Goal: Navigation & Orientation: Find specific page/section

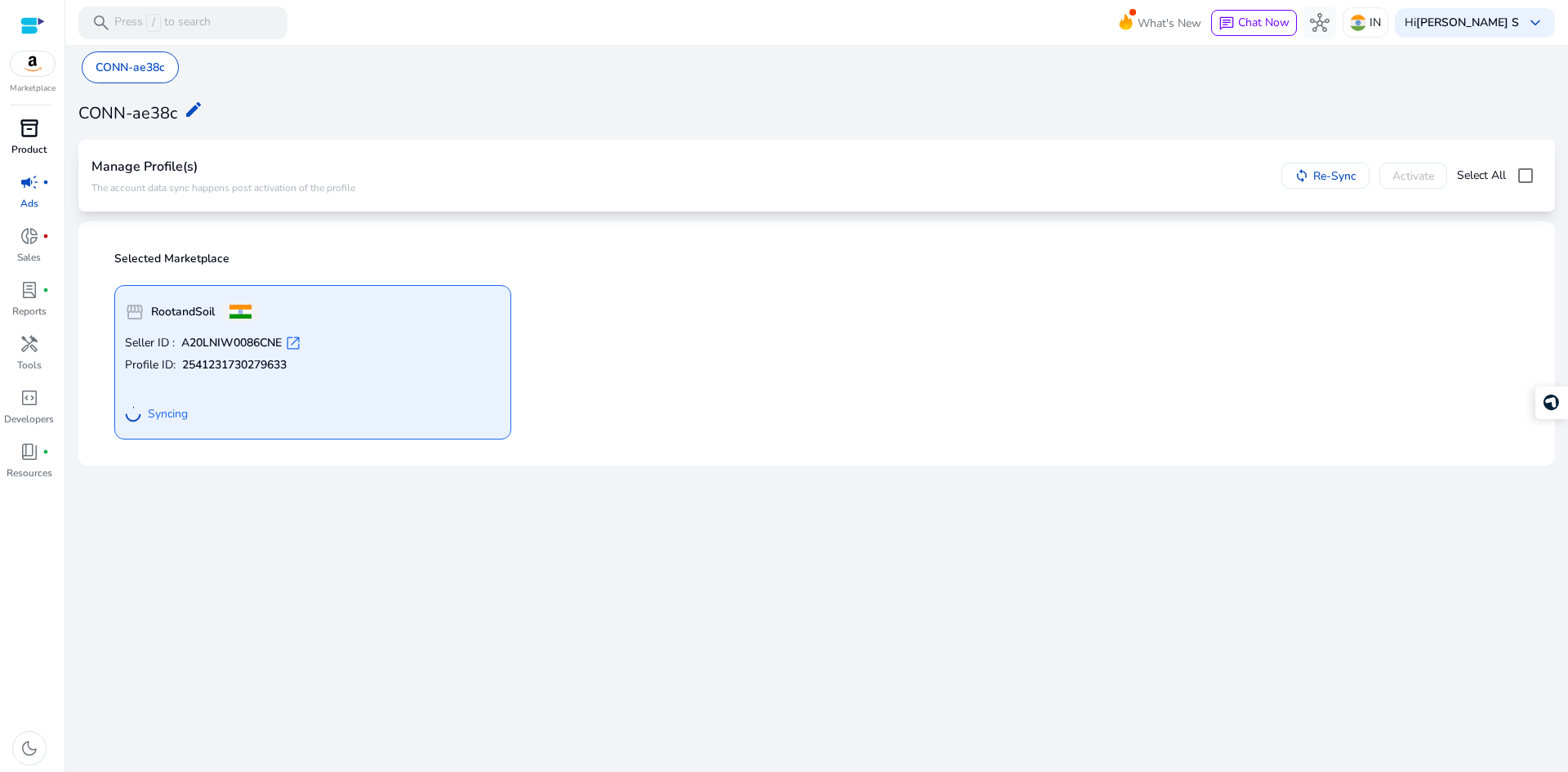
click at [31, 134] on span "inventory_2" at bounding box center [30, 128] width 20 height 20
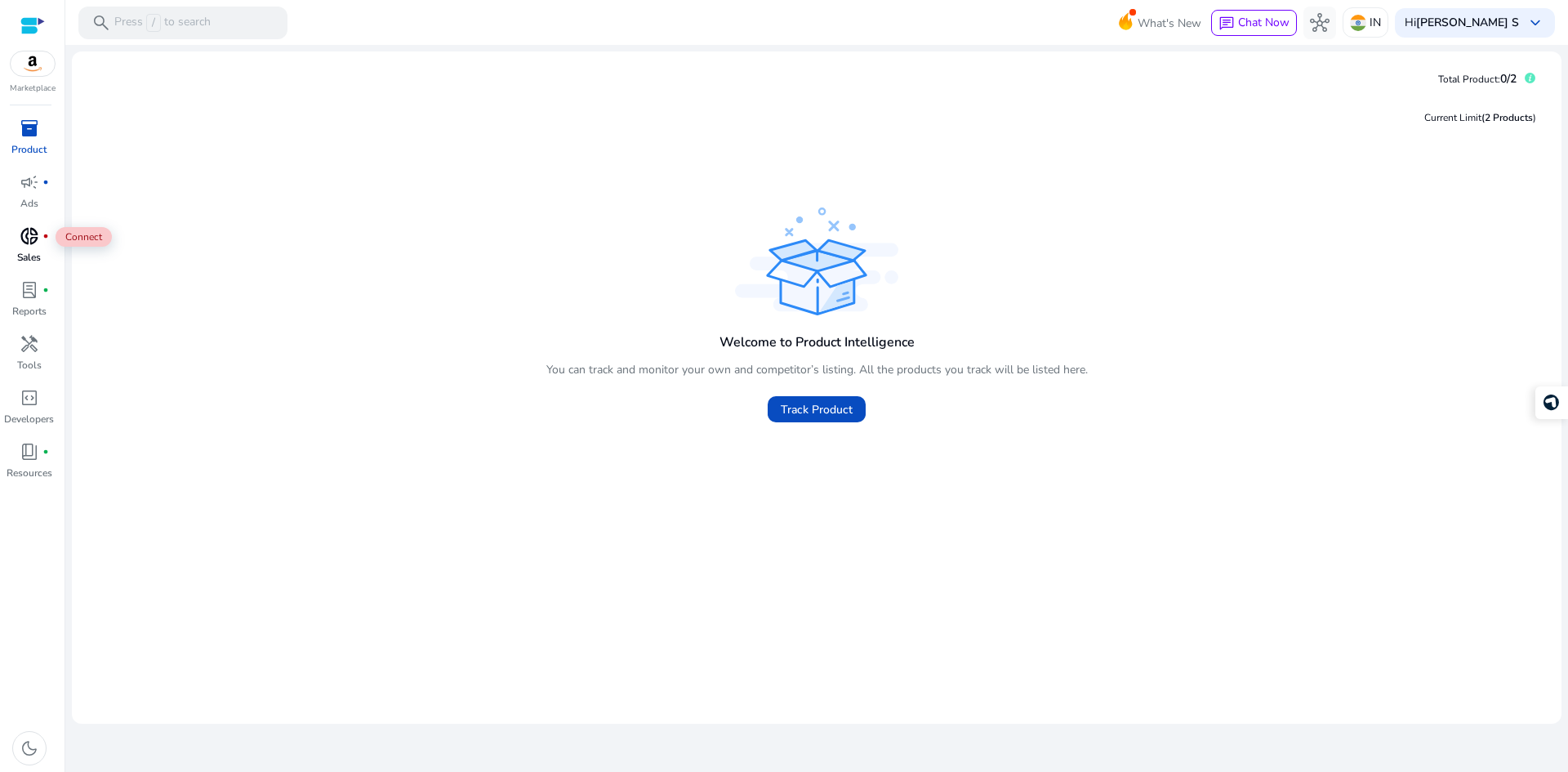
click at [36, 246] on span "donut_small" at bounding box center [30, 236] width 20 height 20
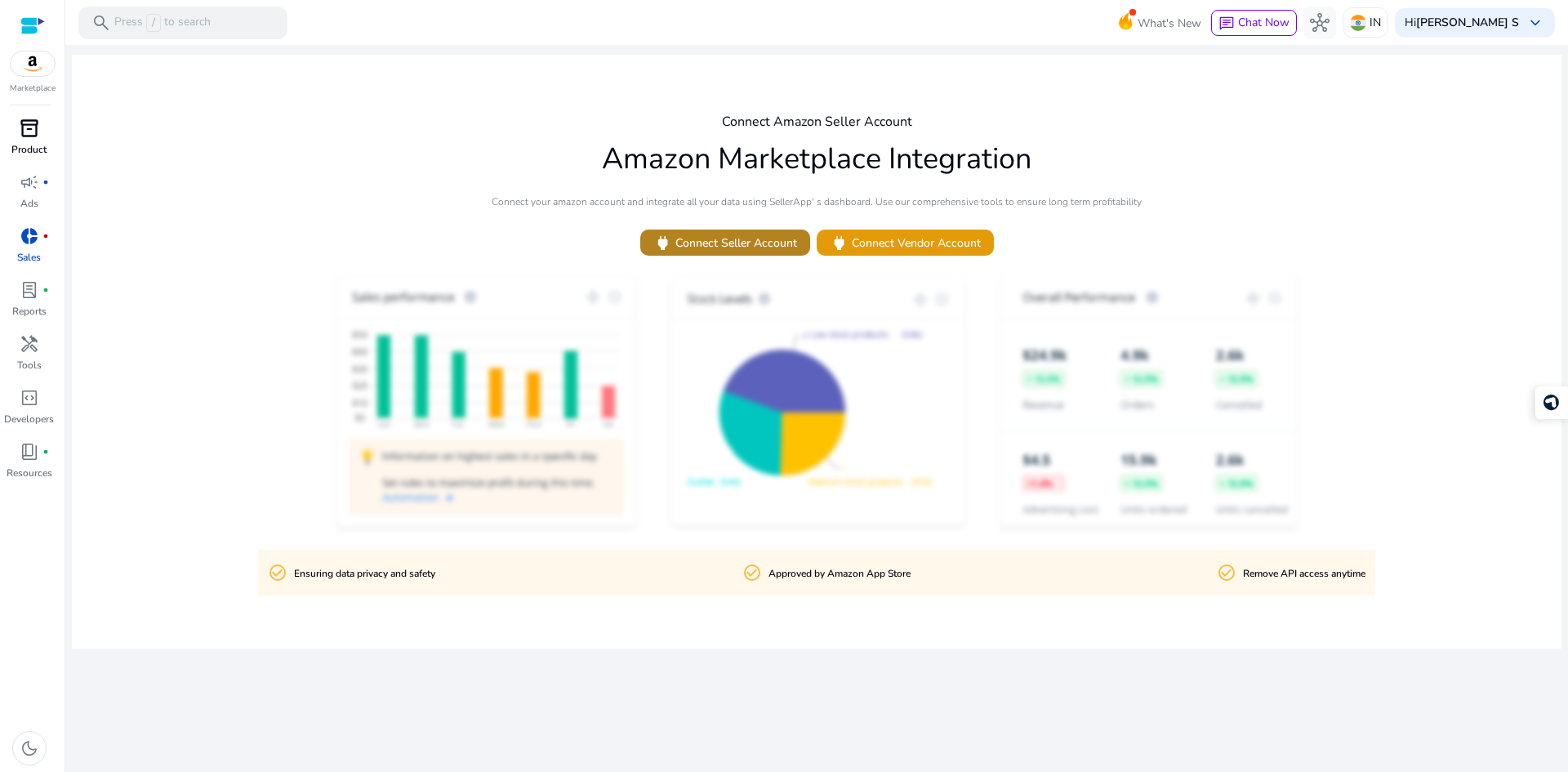
click at [746, 246] on span "power Connect Seller Account" at bounding box center [725, 242] width 144 height 19
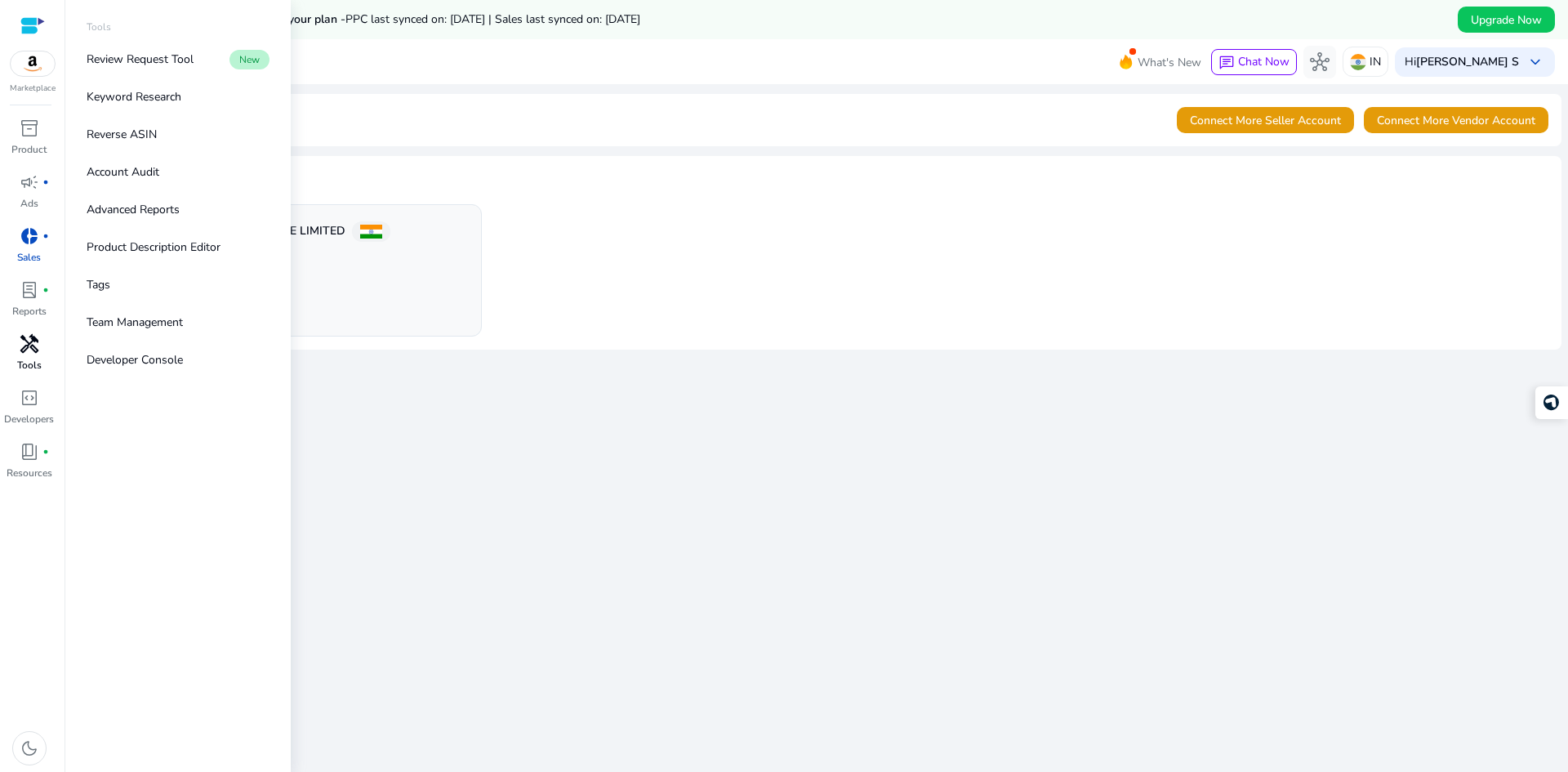
click at [31, 335] on span "handyman" at bounding box center [30, 344] width 20 height 20
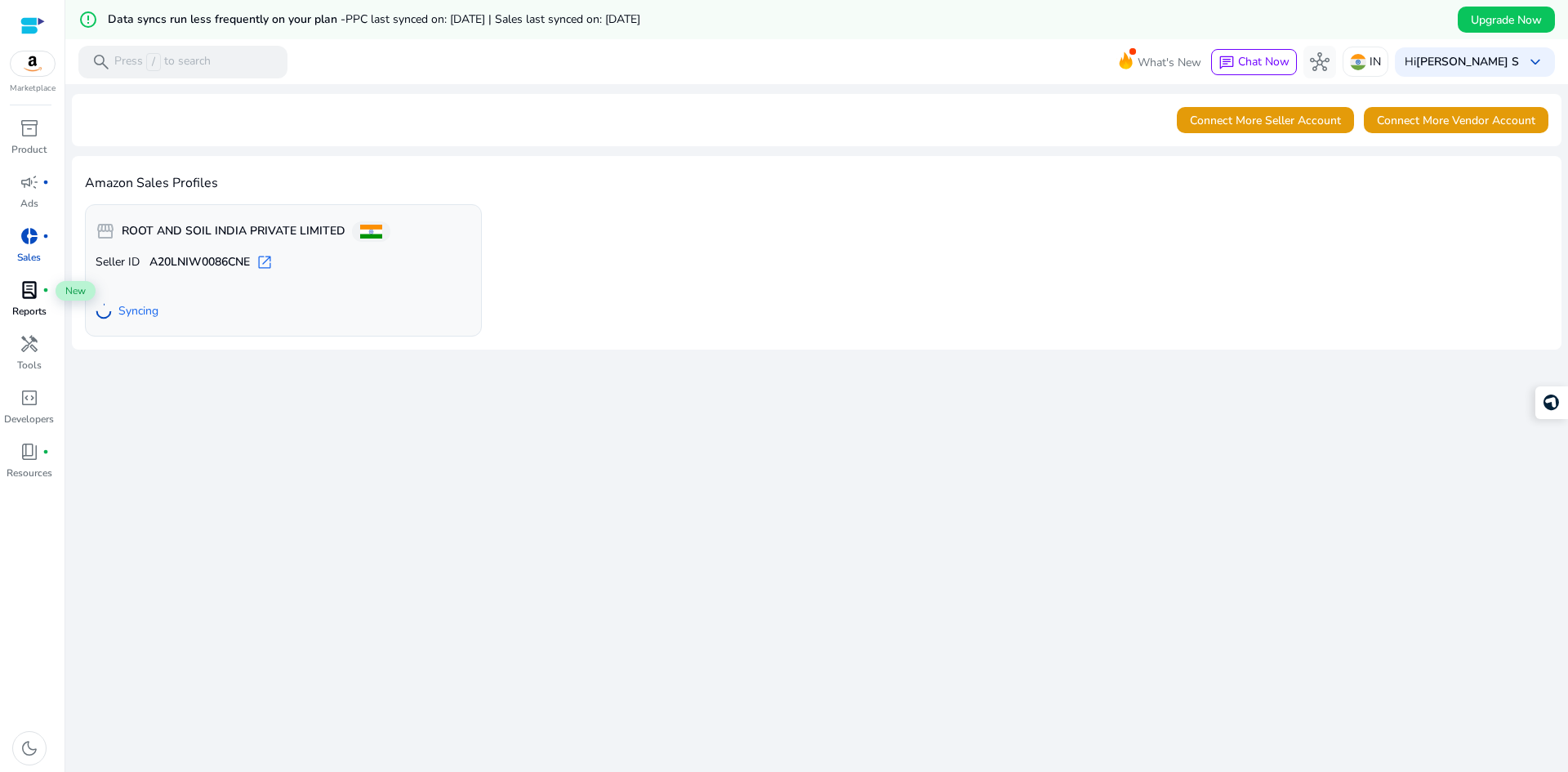
click at [40, 290] on div "lab_profile fiber_manual_record" at bounding box center [30, 290] width 45 height 27
click at [29, 181] on span "campaign" at bounding box center [30, 182] width 20 height 20
click at [34, 184] on span "campaign" at bounding box center [30, 182] width 20 height 20
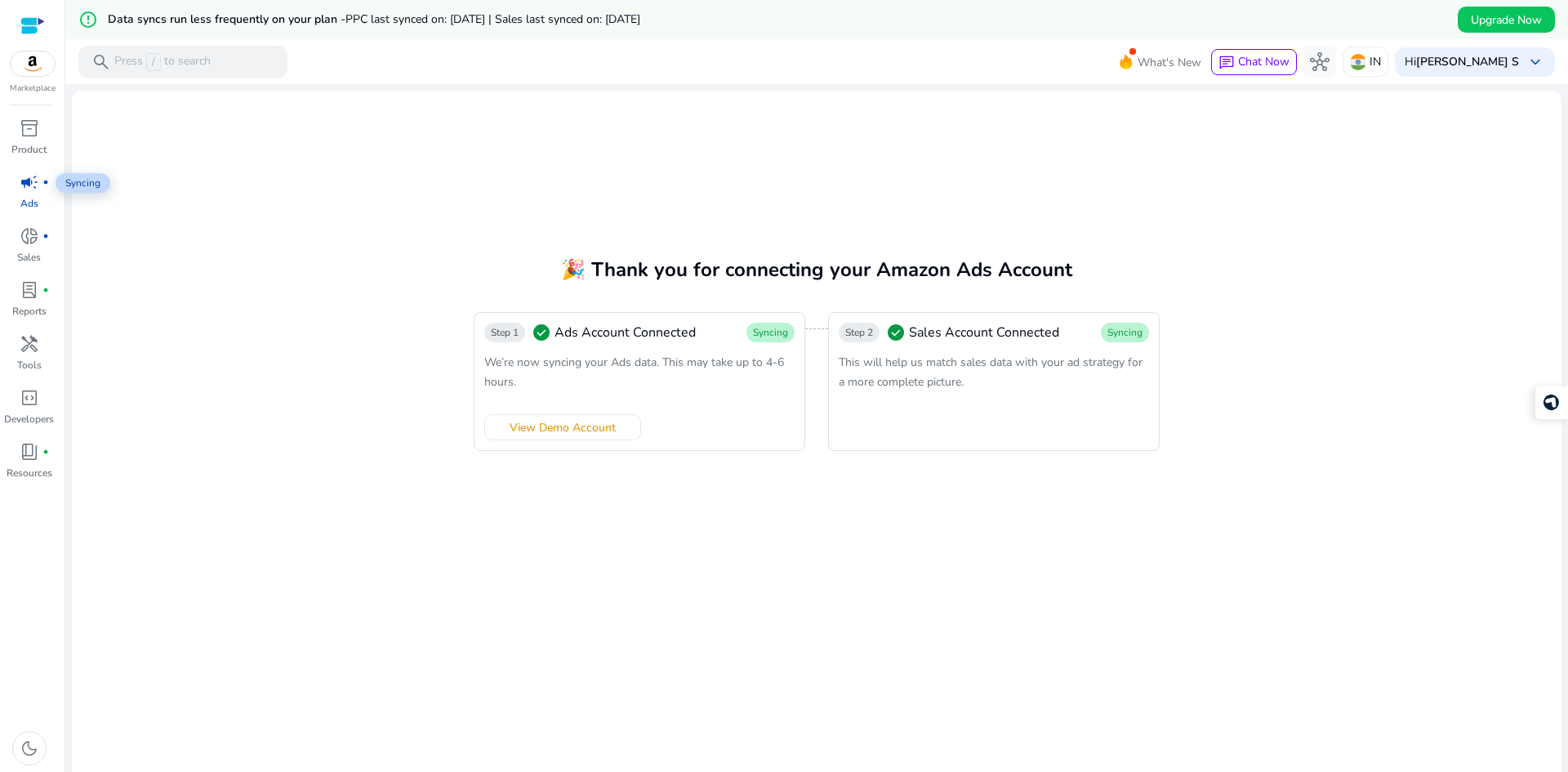
click at [34, 184] on span "campaign" at bounding box center [30, 182] width 20 height 20
click at [1321, 60] on span "hub" at bounding box center [1320, 62] width 20 height 20
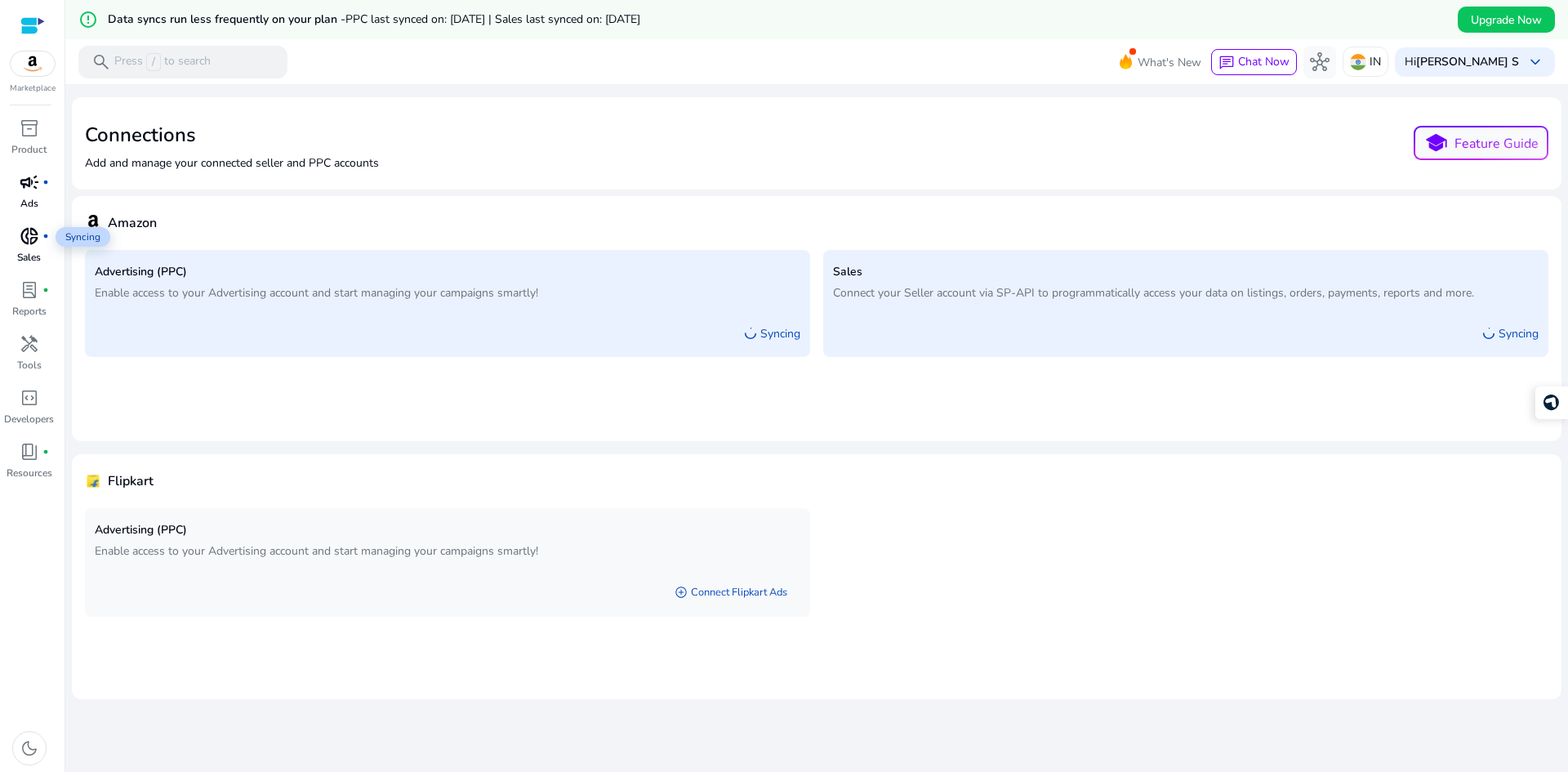
click at [32, 237] on span "donut_small" at bounding box center [30, 236] width 20 height 20
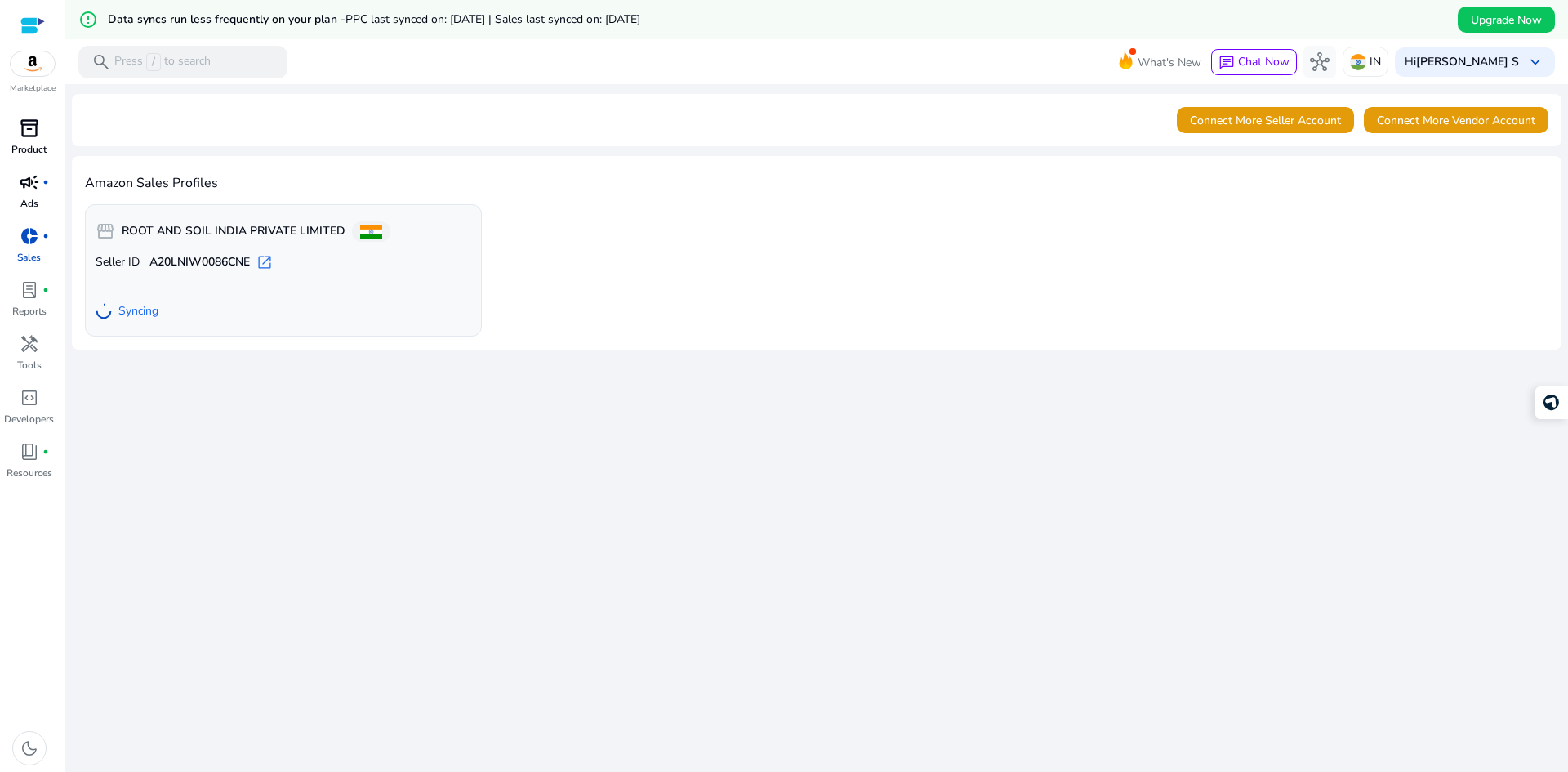
click at [35, 137] on span "inventory_2" at bounding box center [30, 128] width 20 height 20
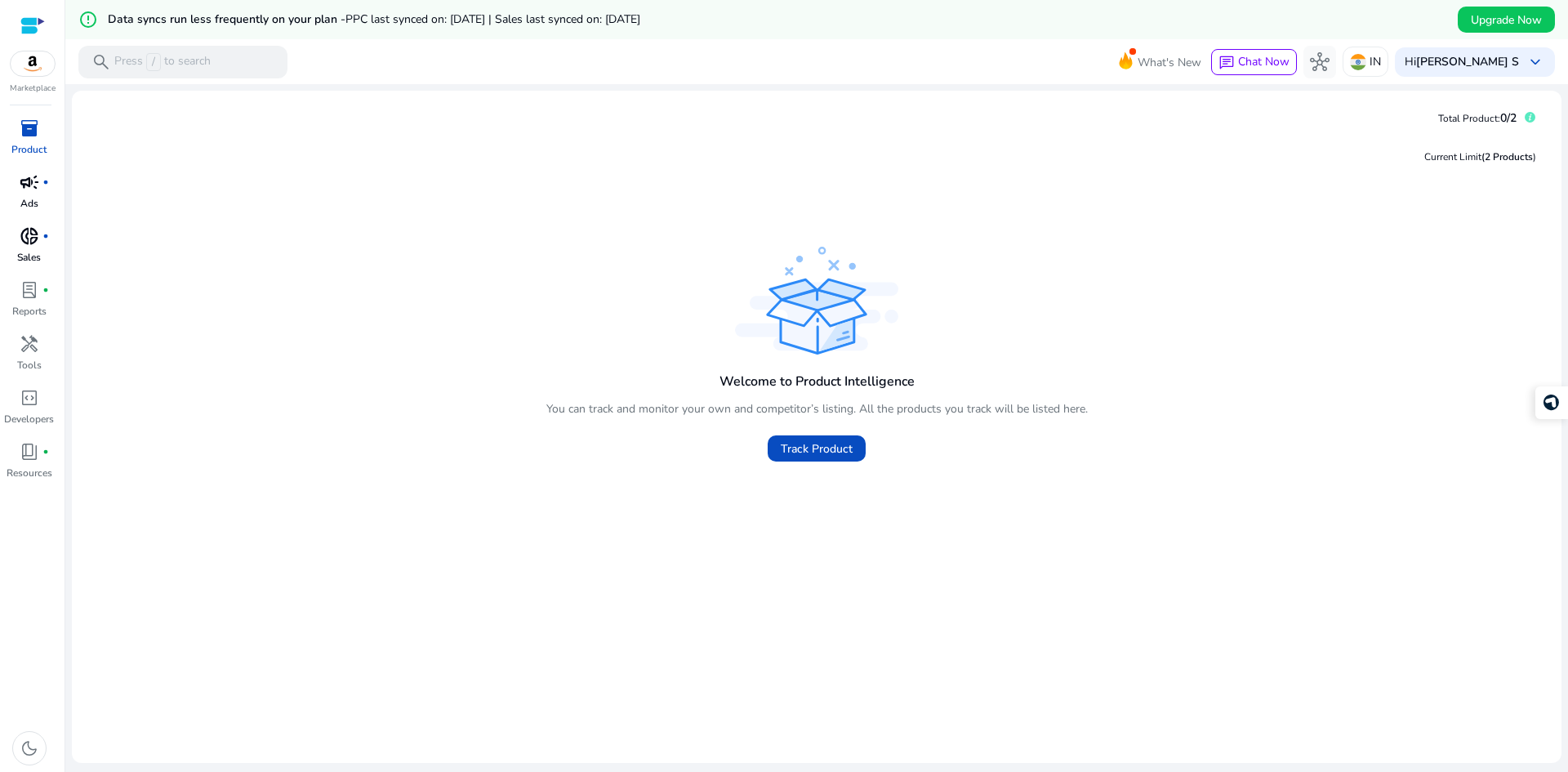
click at [24, 134] on span "inventory_2" at bounding box center [30, 128] width 20 height 20
click at [29, 232] on span "donut_small" at bounding box center [30, 236] width 20 height 20
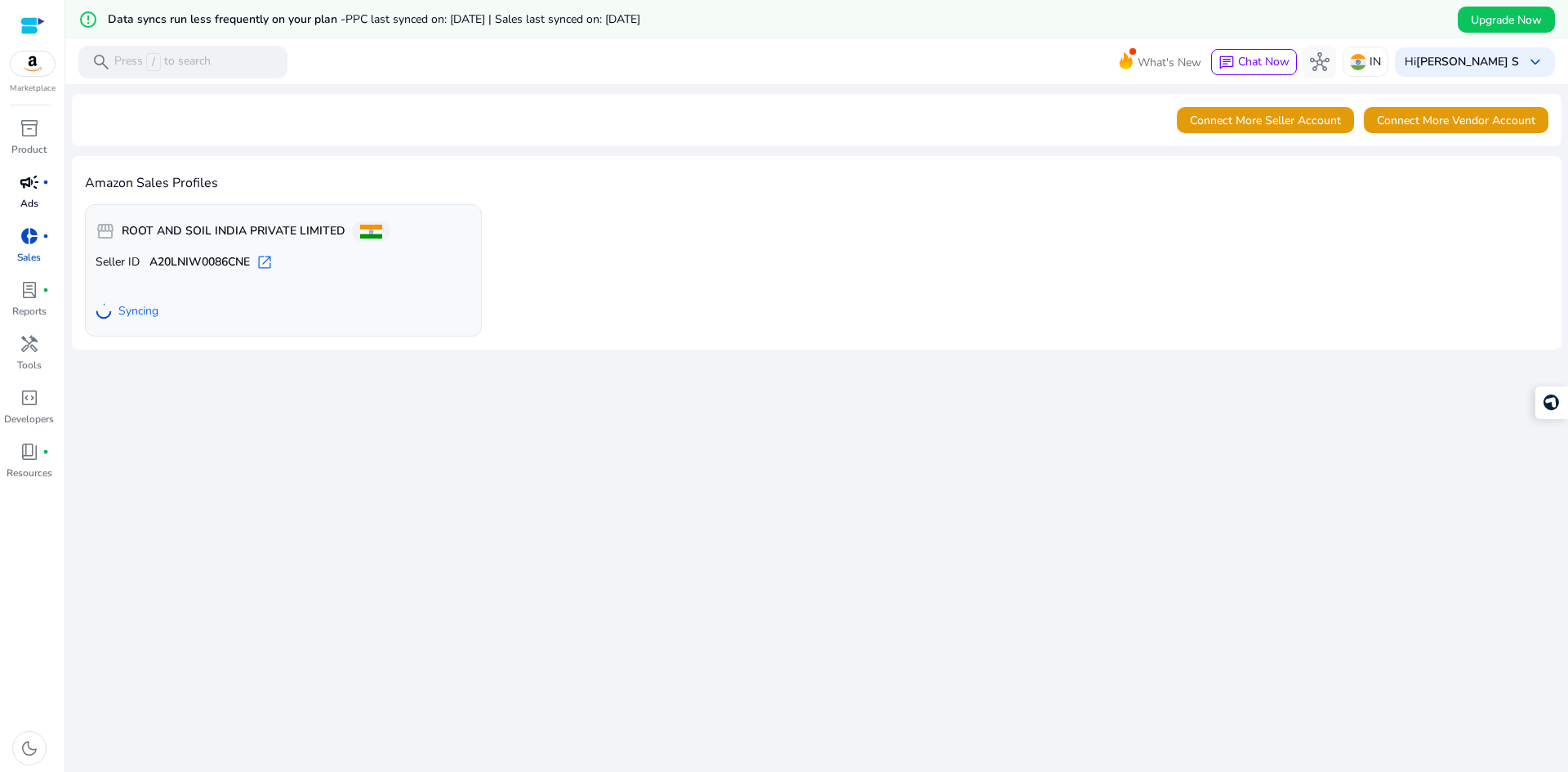
click at [148, 315] on span "Syncing" at bounding box center [138, 311] width 40 height 17
click at [31, 290] on span "lab_profile" at bounding box center [30, 290] width 20 height 20
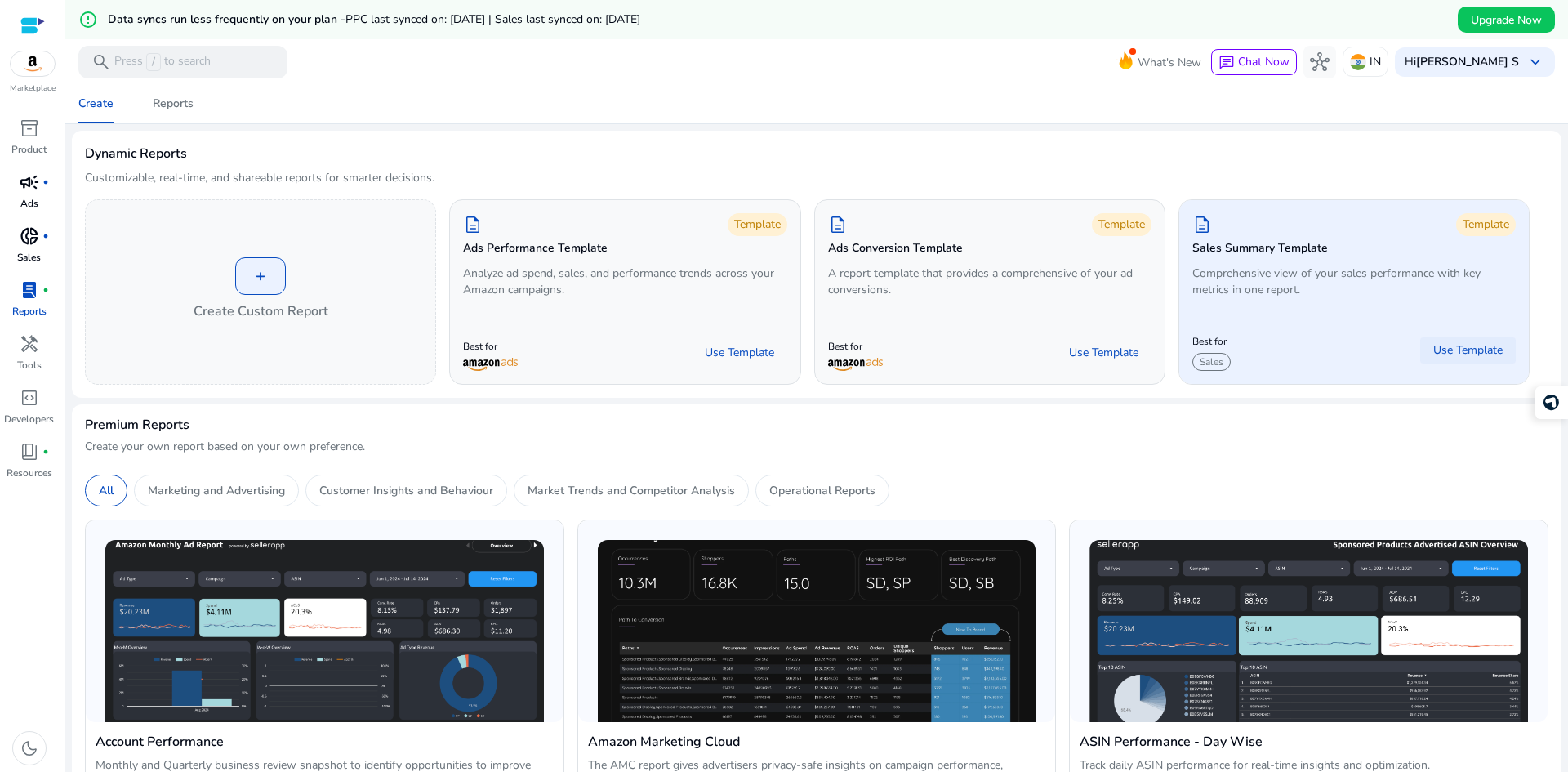
click at [1470, 346] on span "Use Template" at bounding box center [1468, 351] width 70 height 17
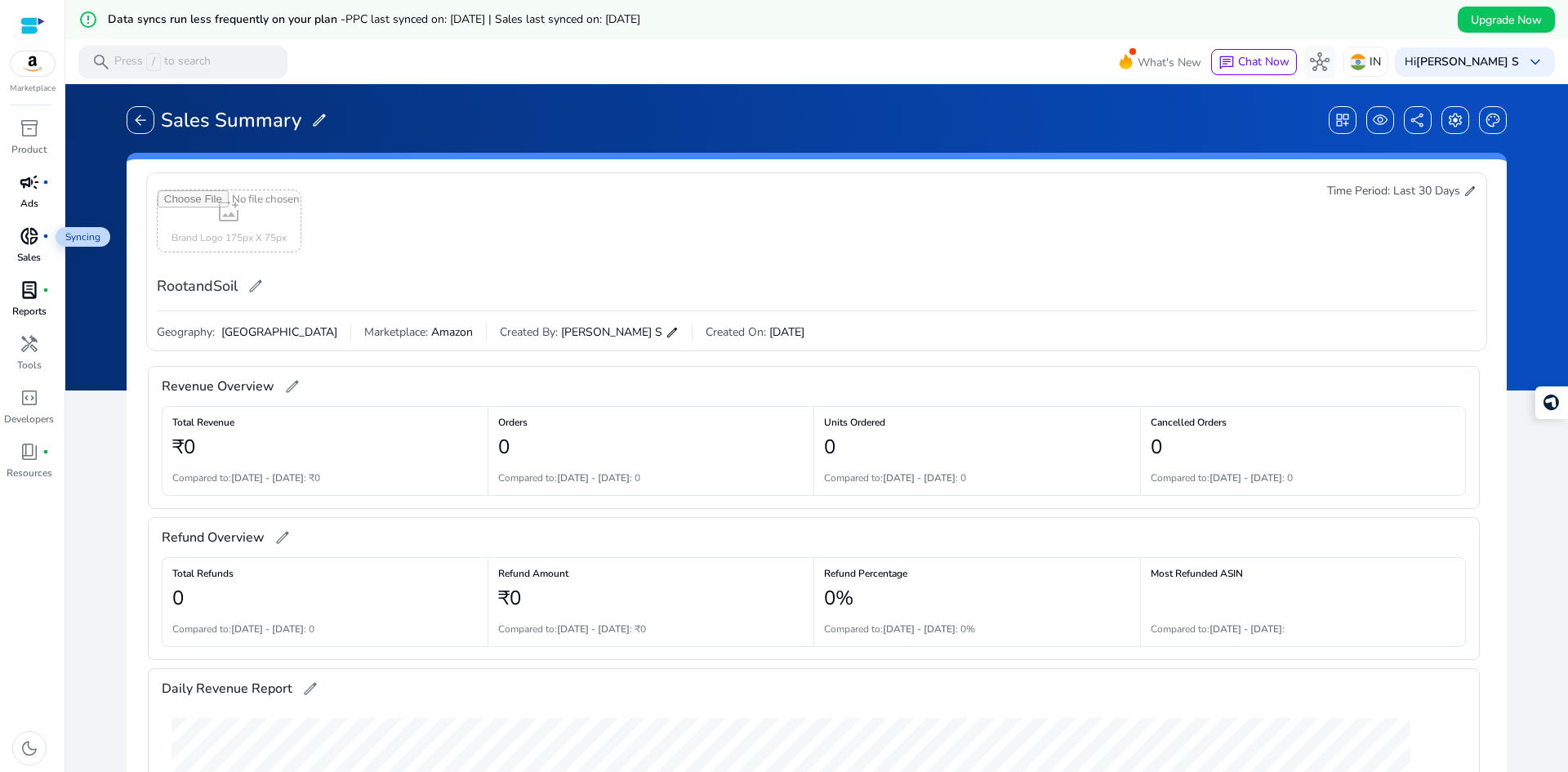
click at [31, 238] on span "donut_small" at bounding box center [30, 236] width 20 height 20
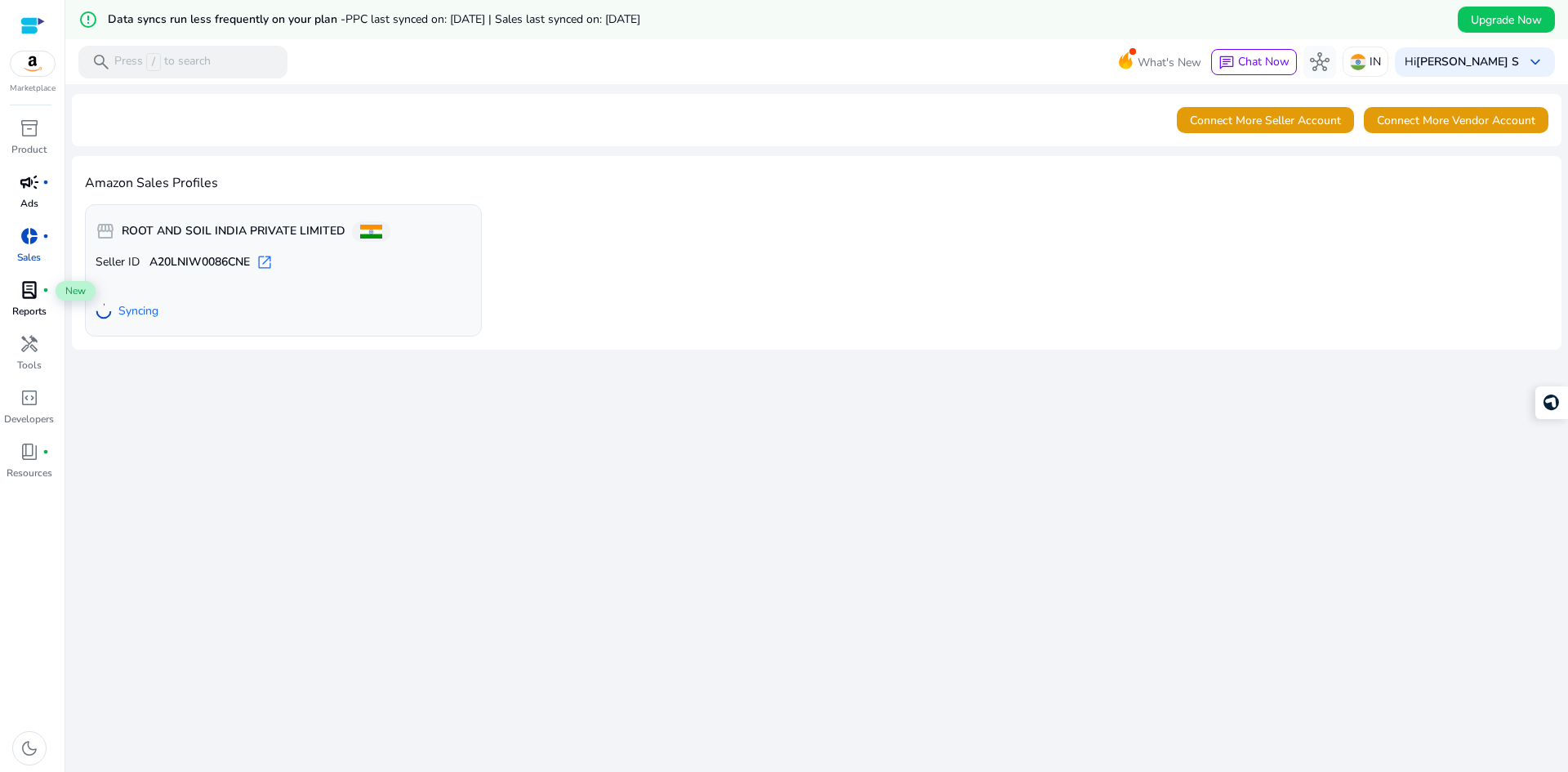
click at [29, 294] on span "lab_profile" at bounding box center [30, 290] width 20 height 20
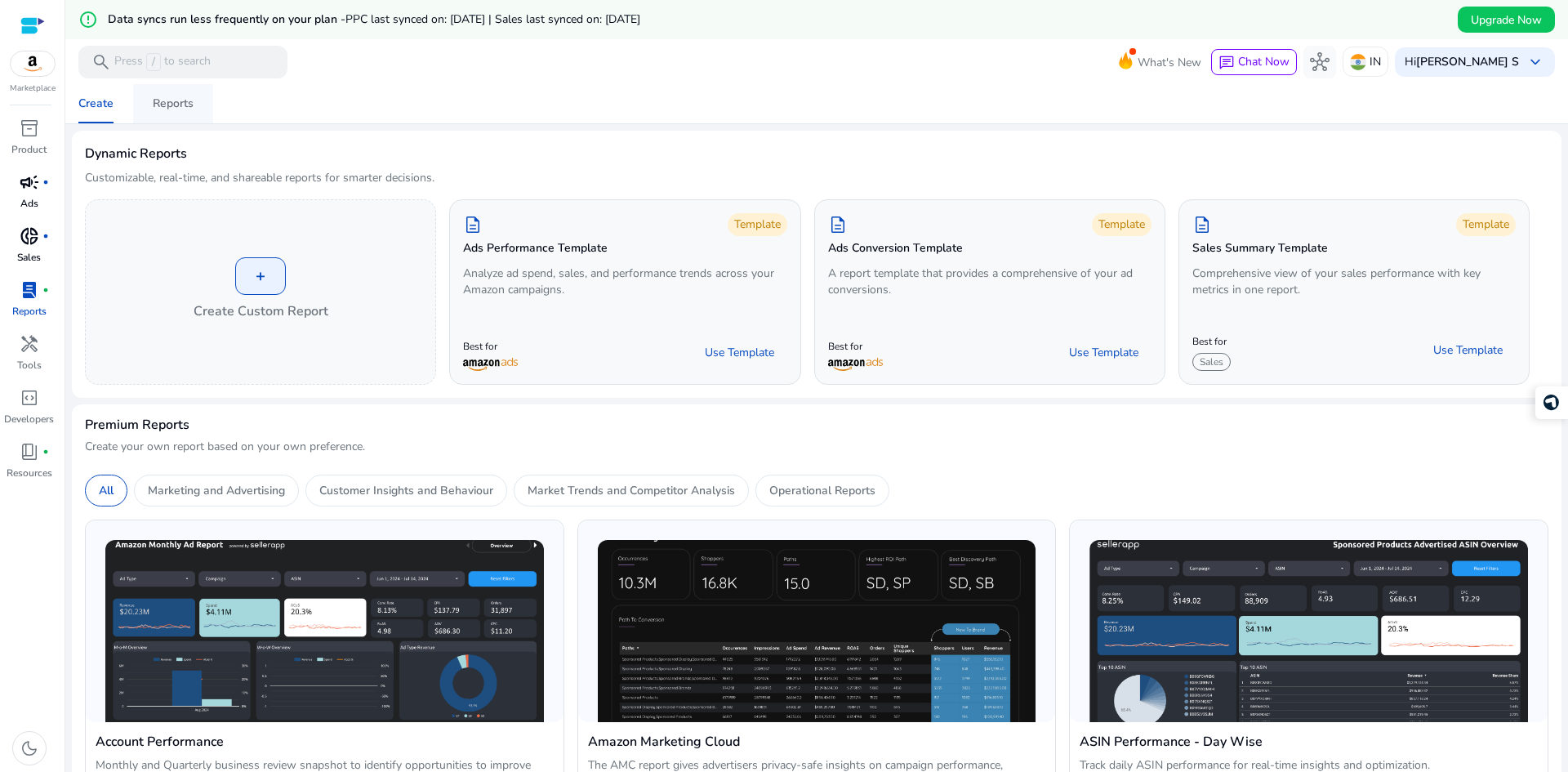
click at [159, 108] on div "Reports" at bounding box center [172, 104] width 40 height 12
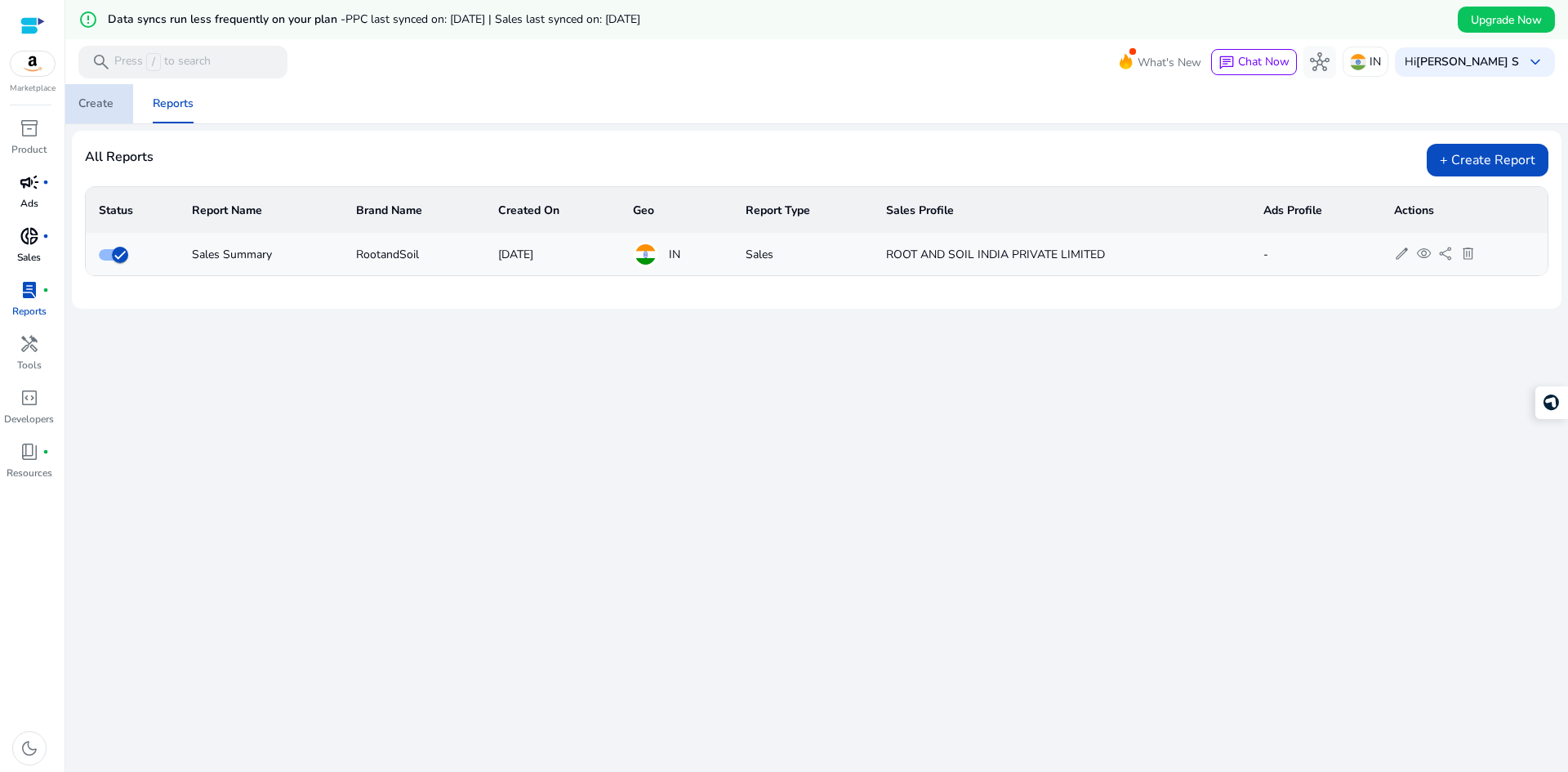
click at [110, 104] on div "Create" at bounding box center [96, 104] width 35 height 12
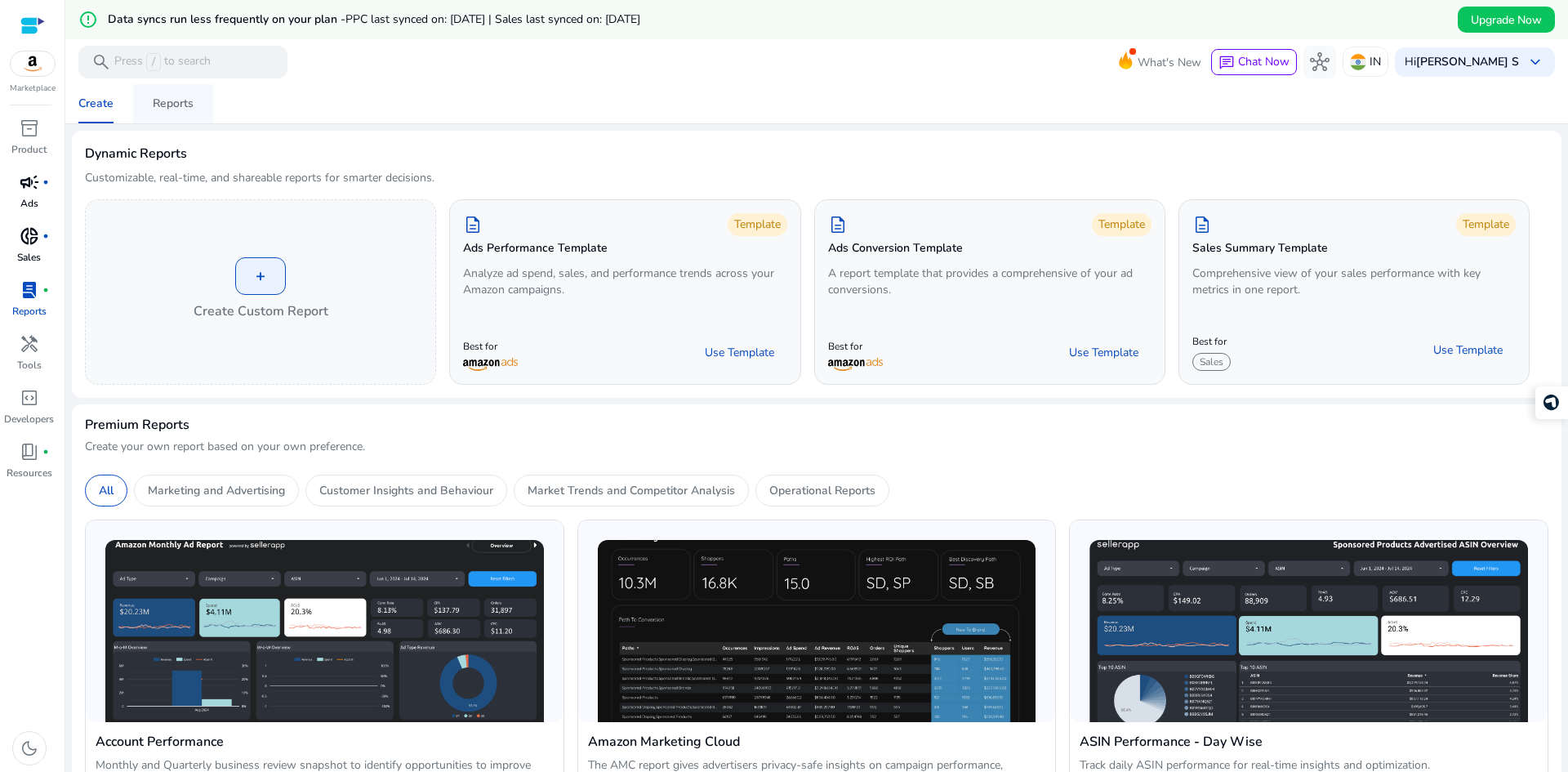
click at [169, 109] on div "Reports" at bounding box center [172, 104] width 40 height 12
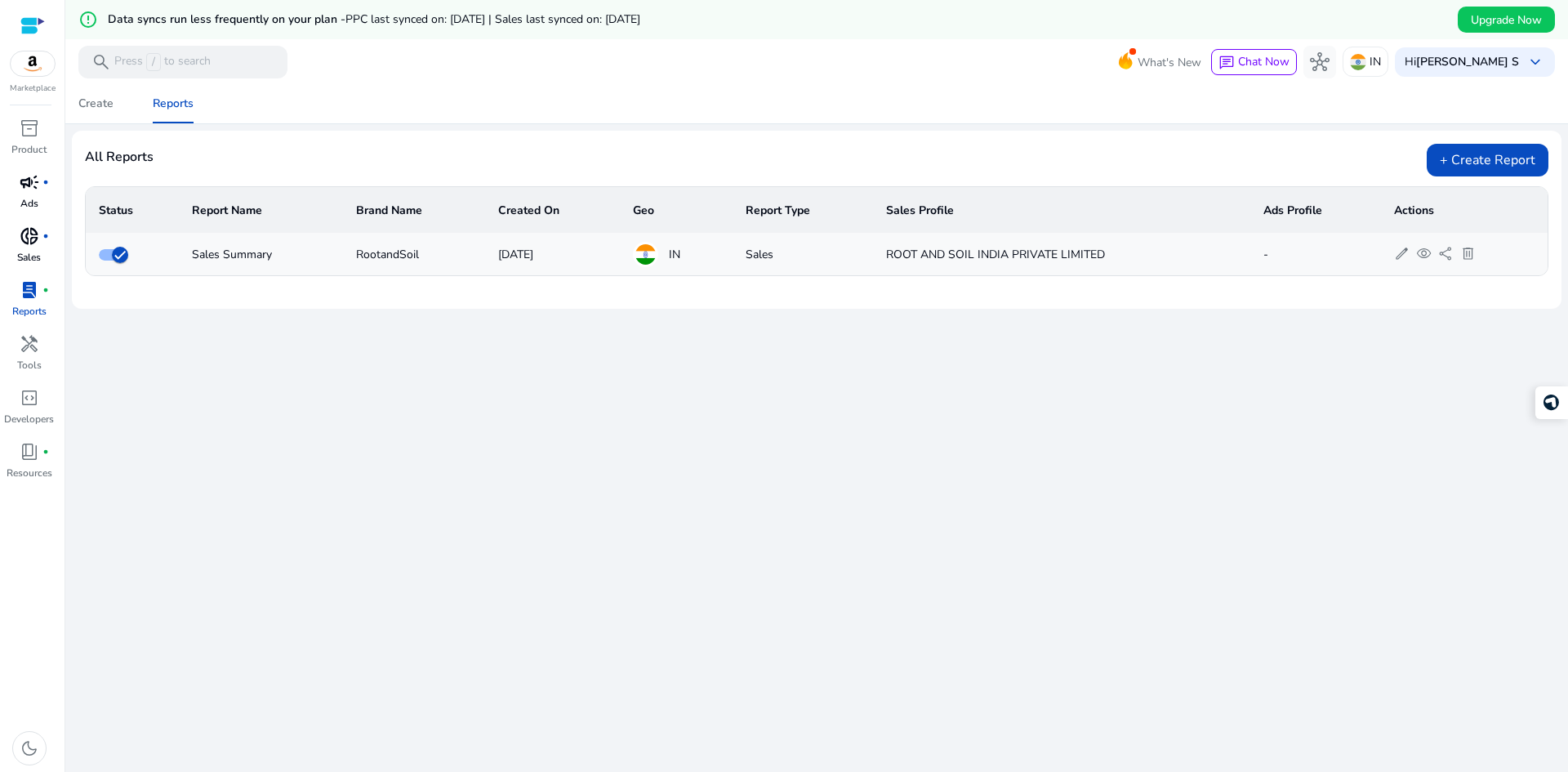
click at [261, 274] on td "Sales Summary" at bounding box center [261, 253] width 163 height 42
click at [262, 266] on td "Sales Summary" at bounding box center [261, 253] width 163 height 42
click at [31, 240] on span "donut_small" at bounding box center [30, 236] width 20 height 20
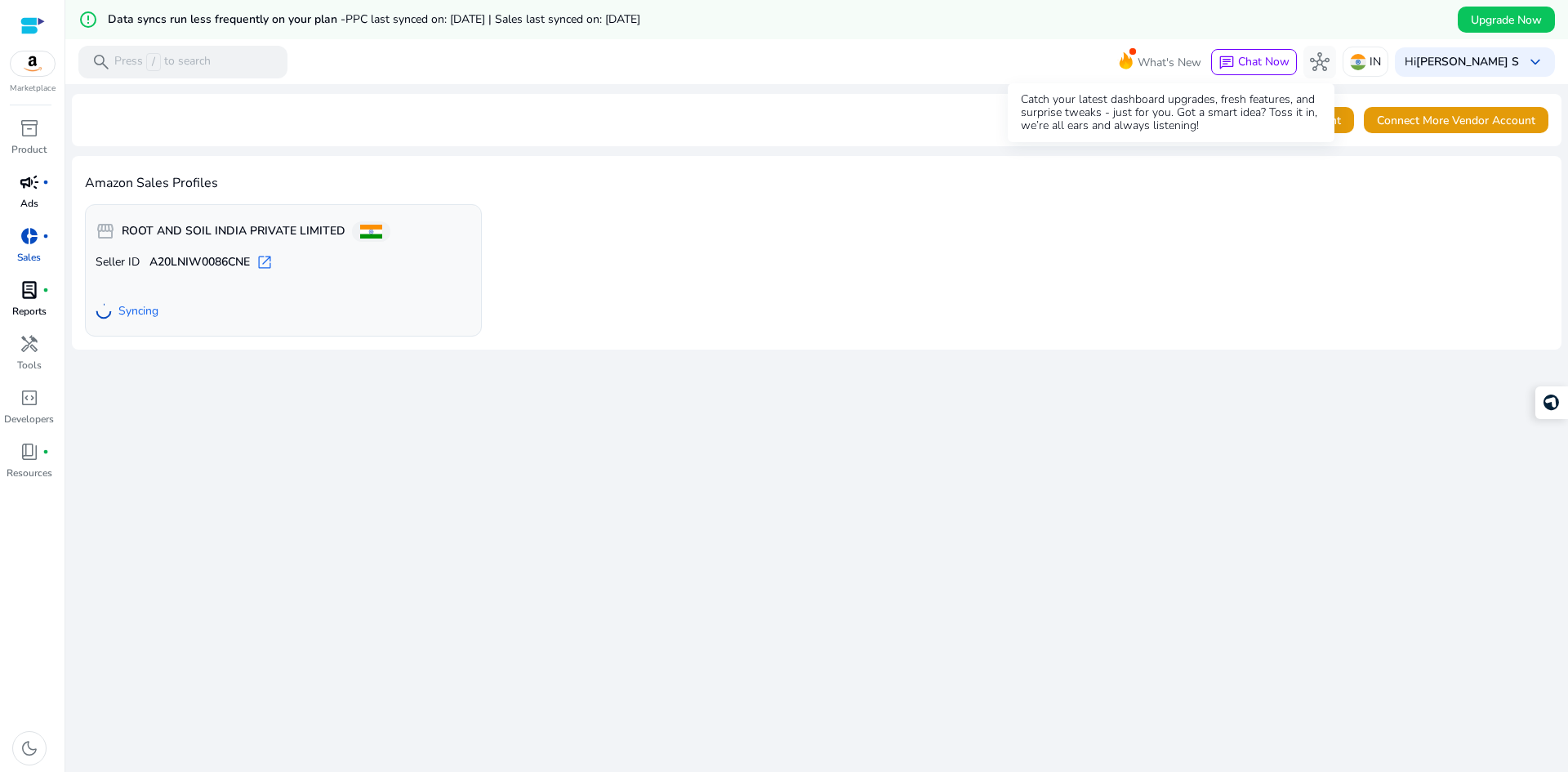
click at [1163, 60] on span "What's New" at bounding box center [1169, 62] width 64 height 29
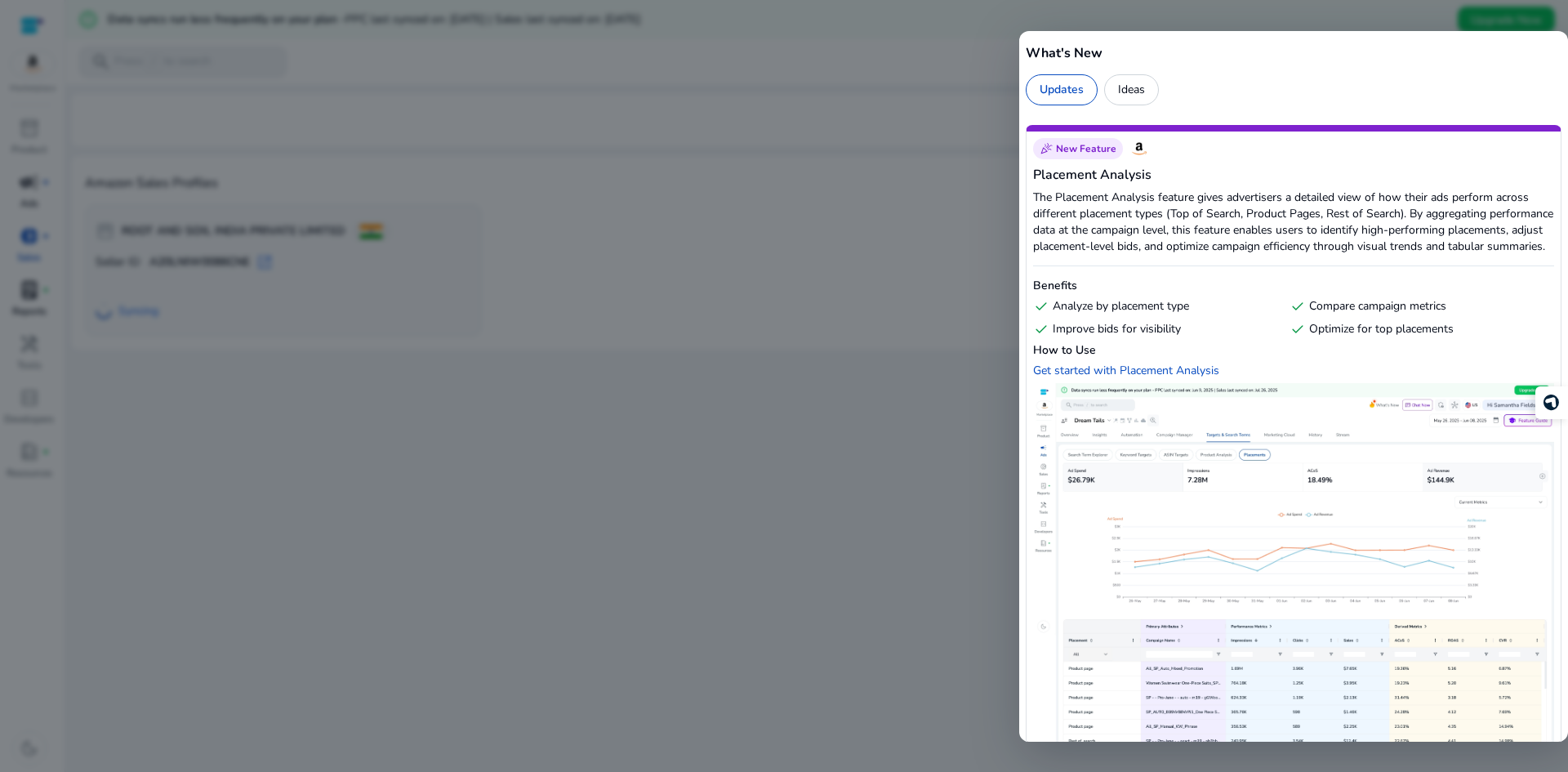
scroll to position [82, 0]
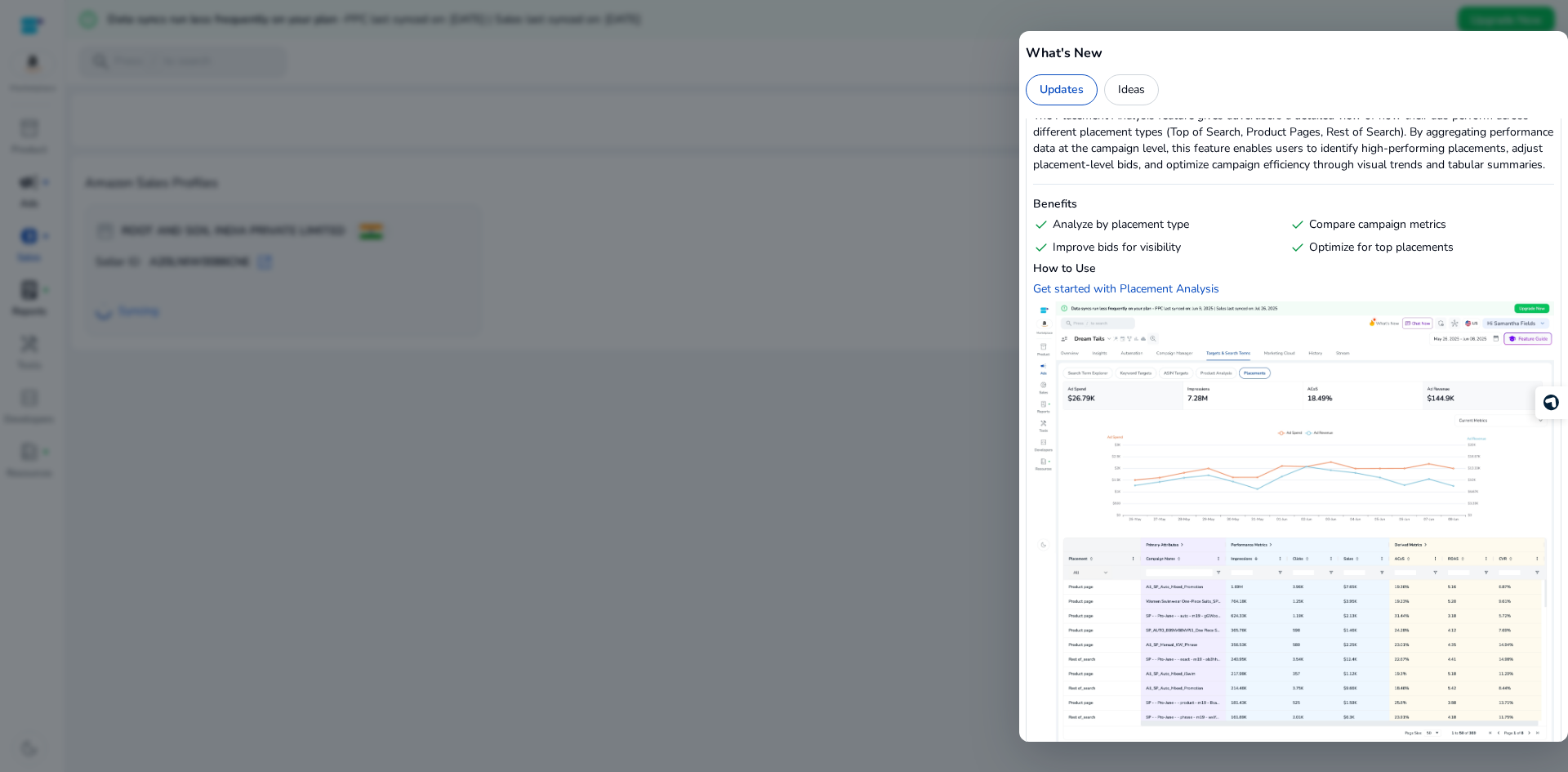
click at [813, 526] on div at bounding box center [784, 386] width 1568 height 772
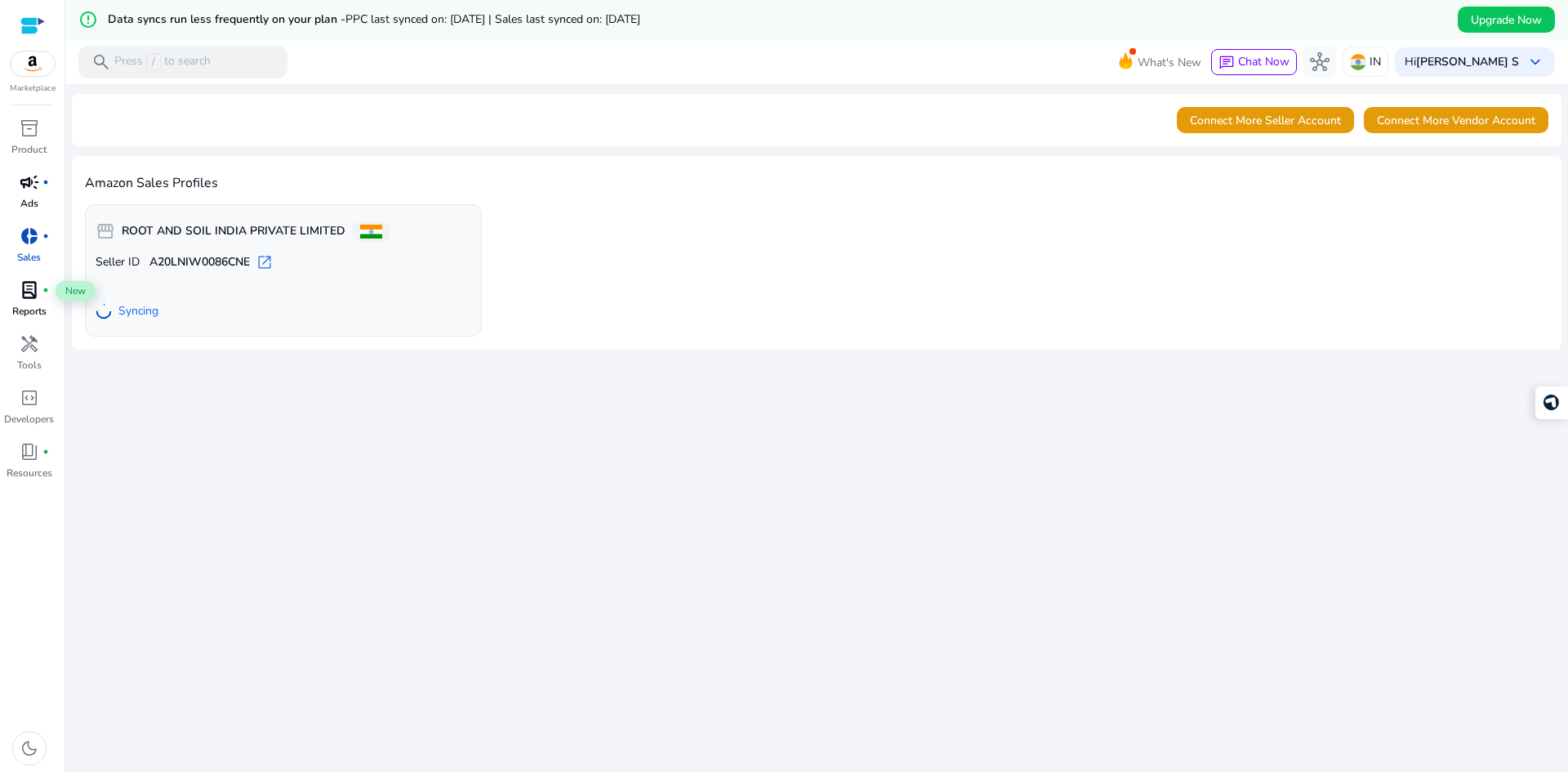
click at [12, 290] on div "lab_profile fiber_manual_record" at bounding box center [30, 290] width 45 height 27
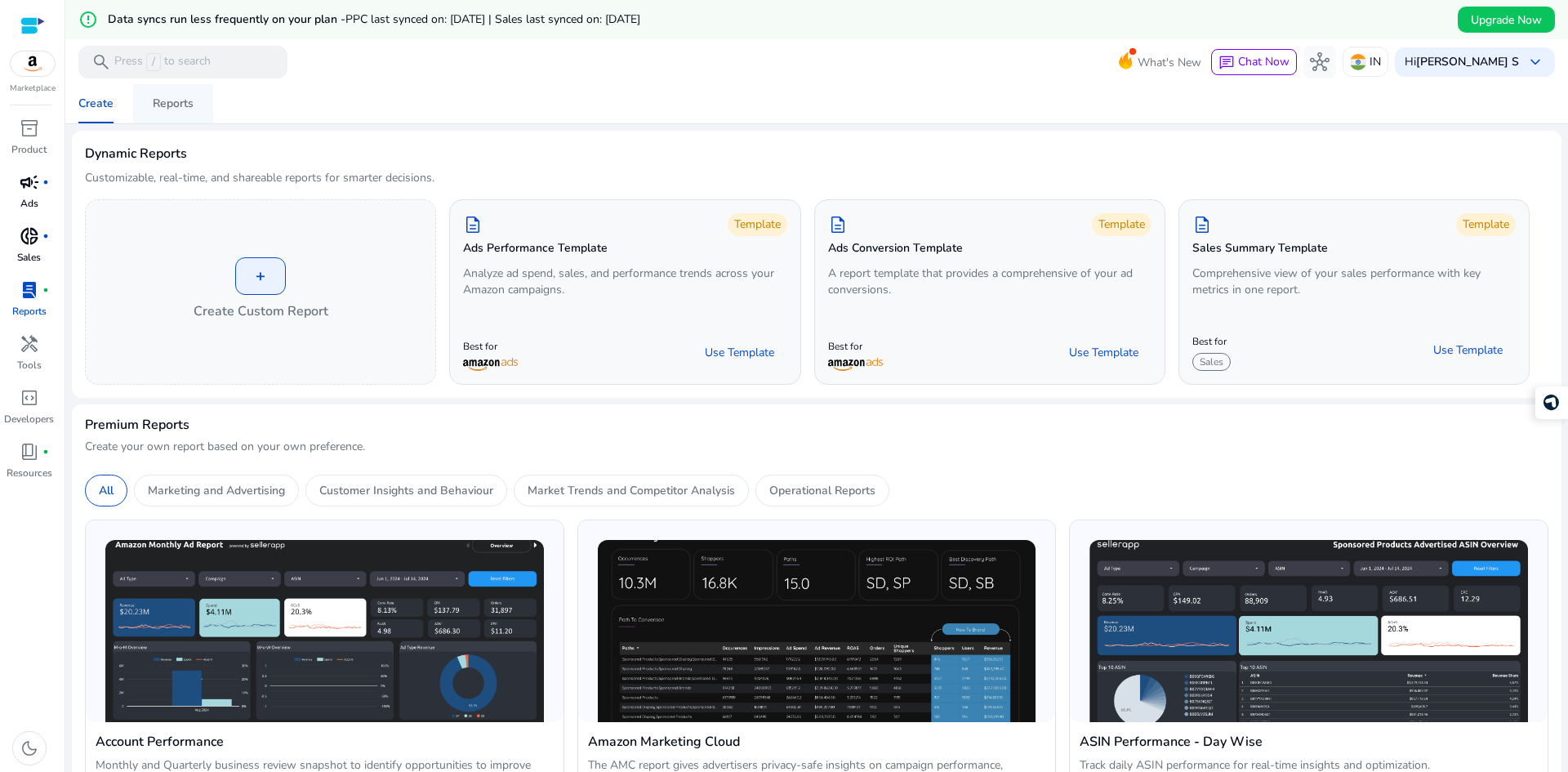
click at [185, 112] on span "Reports" at bounding box center [172, 103] width 40 height 39
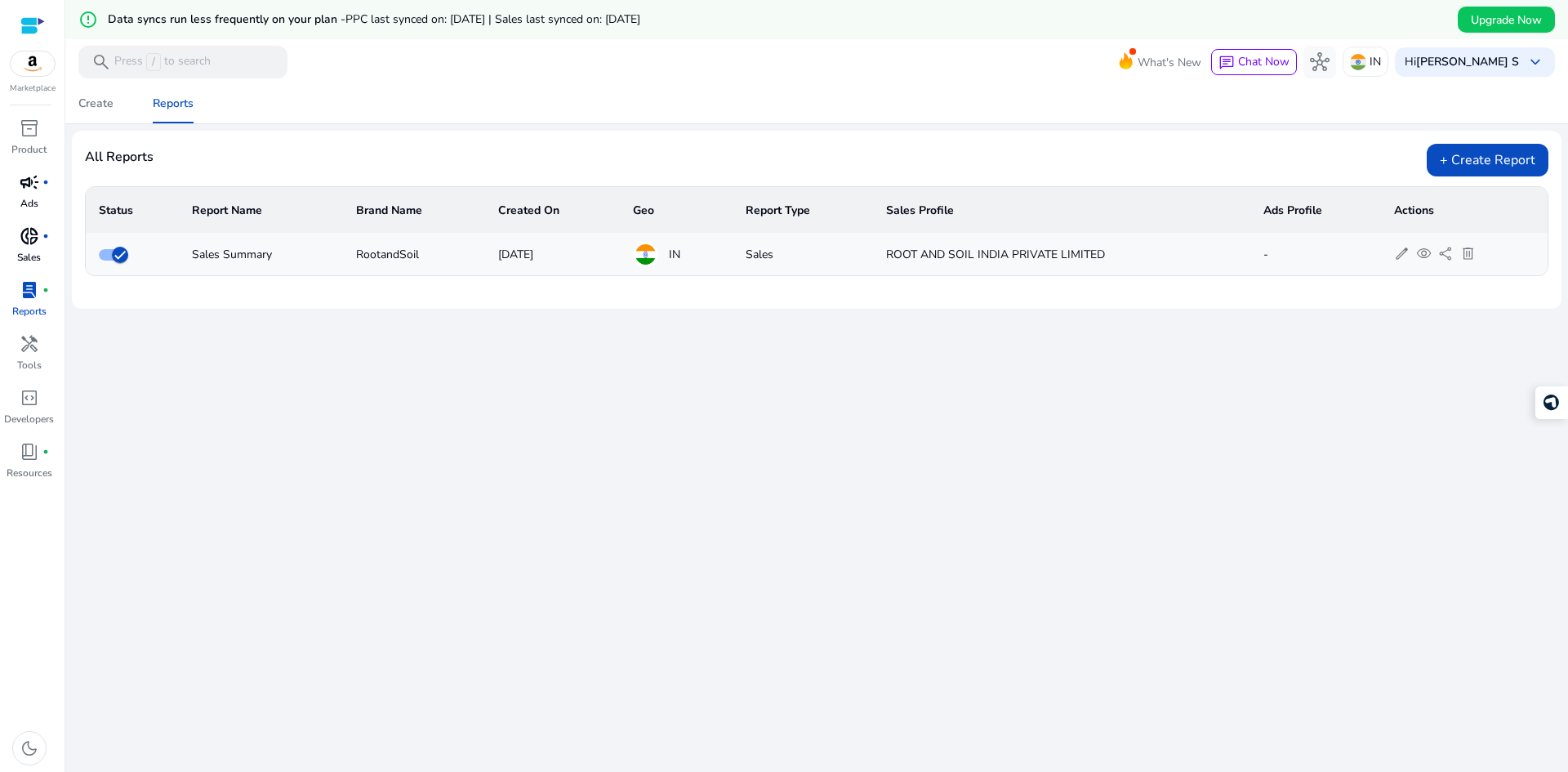
click at [473, 260] on td "RootandSoil" at bounding box center [413, 253] width 142 height 42
click at [1423, 252] on span "visibility" at bounding box center [1424, 254] width 16 height 16
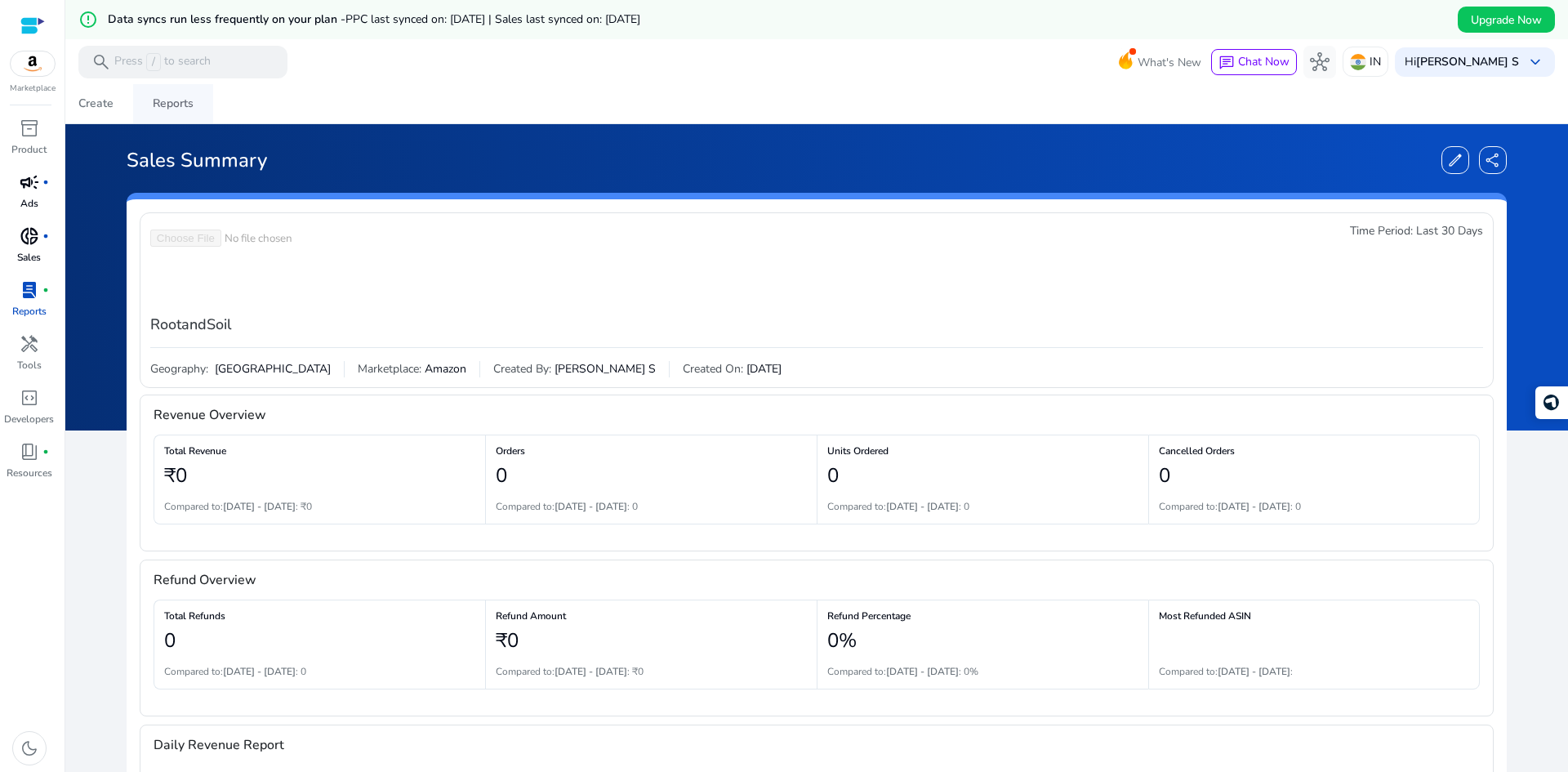
click at [161, 98] on div "Reports" at bounding box center [172, 104] width 40 height 12
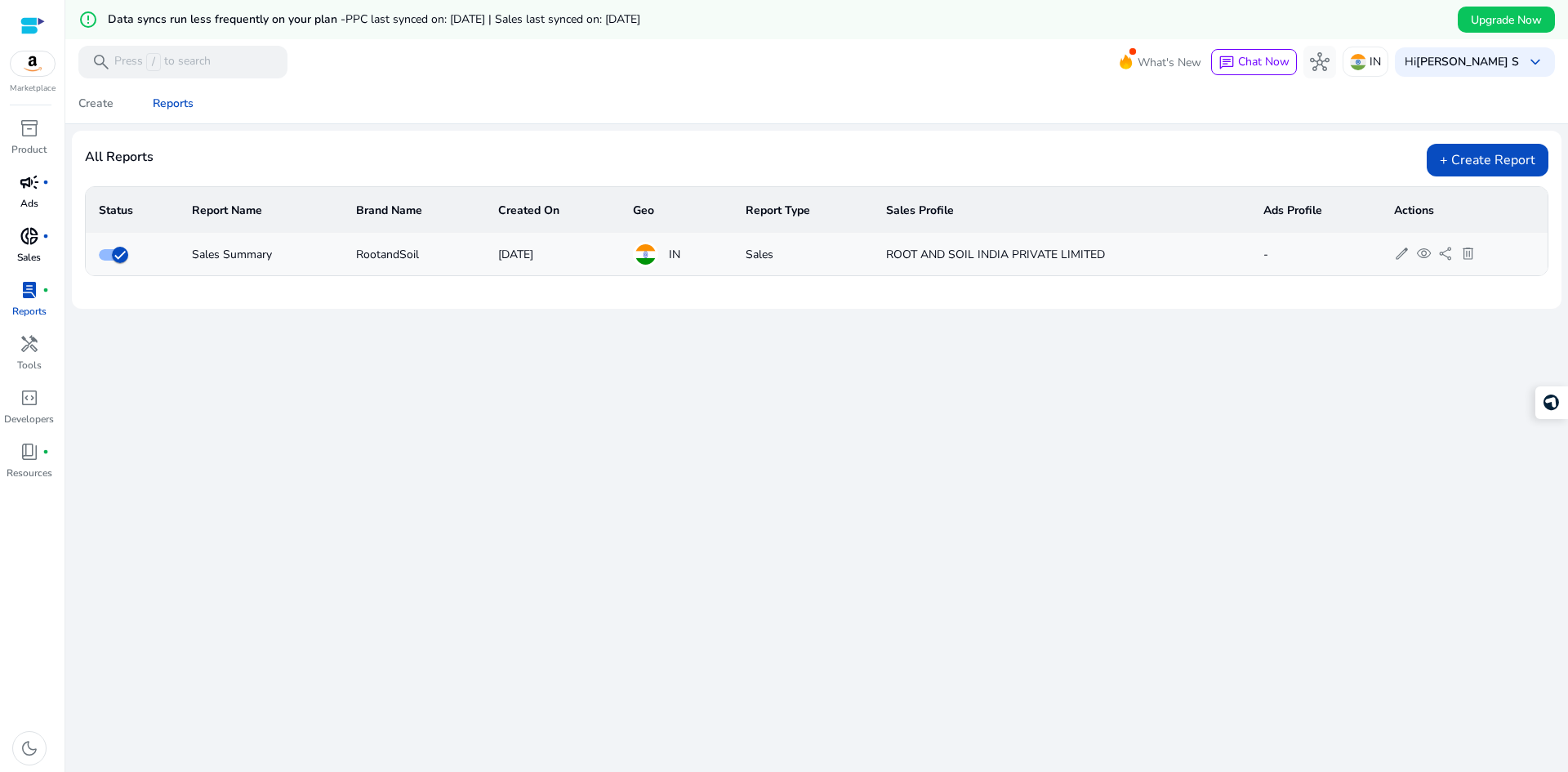
click at [31, 59] on img at bounding box center [32, 63] width 44 height 25
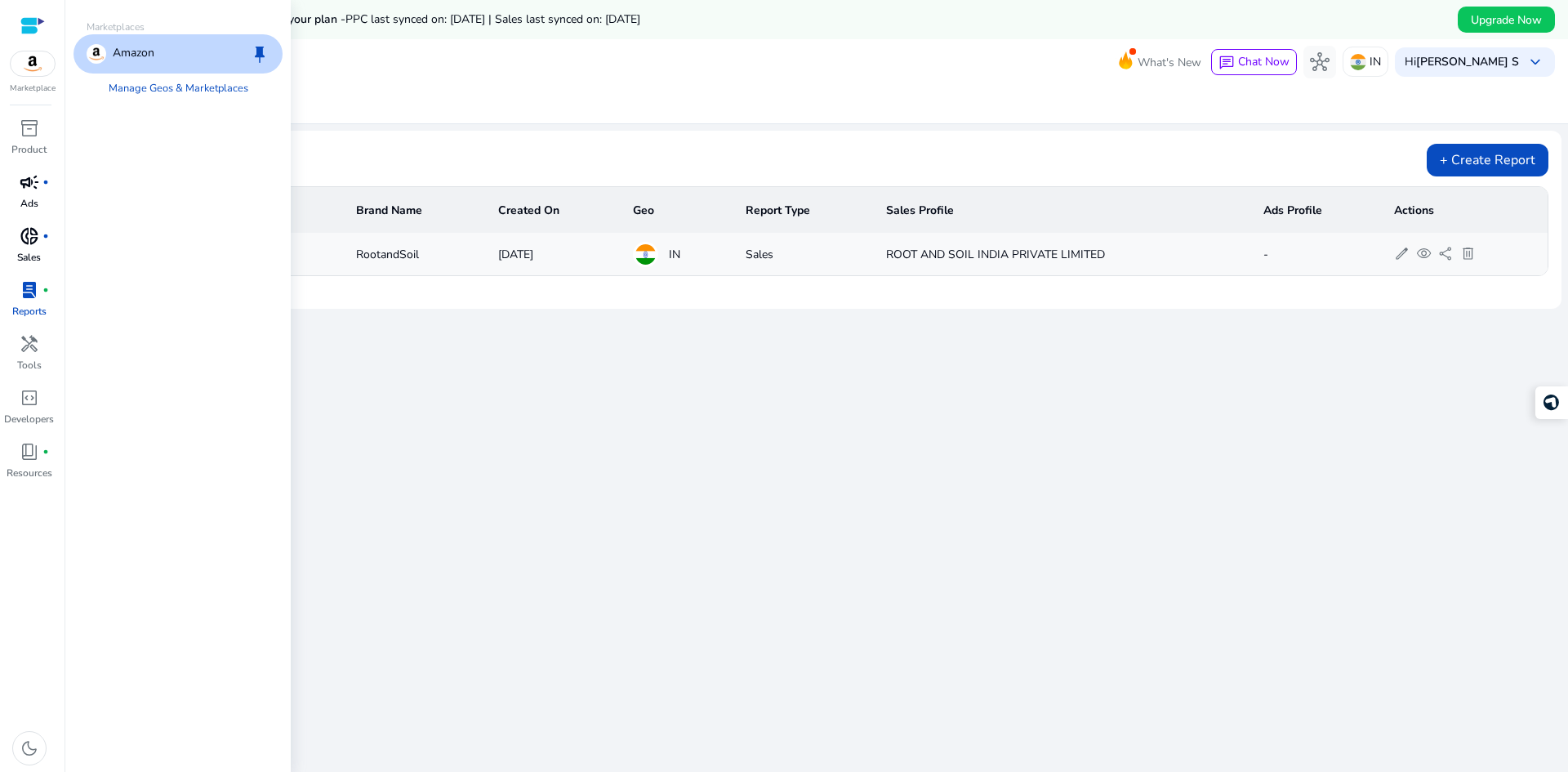
click at [100, 50] on img at bounding box center [96, 54] width 20 height 20
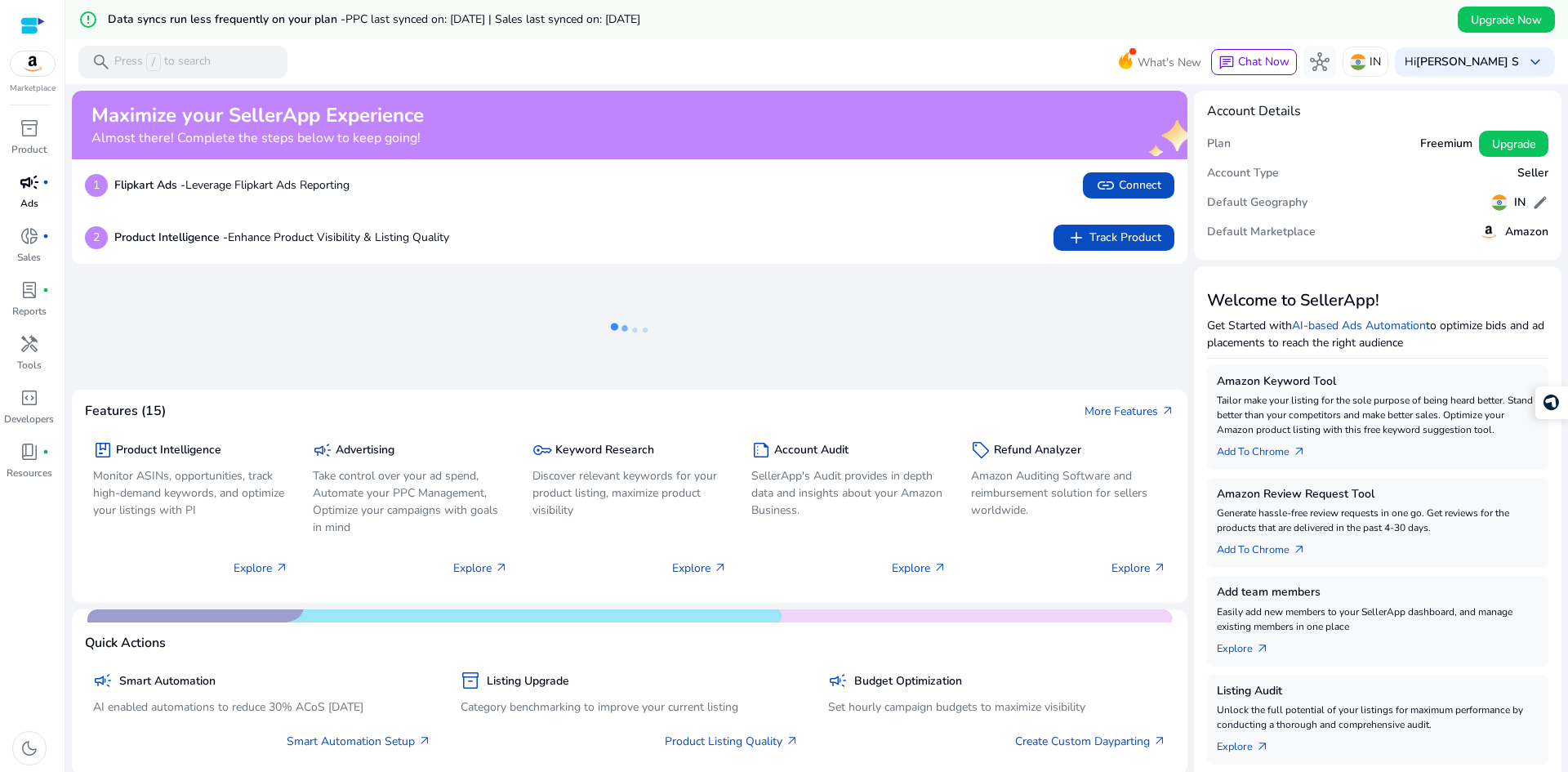
click at [20, 188] on span "campaign" at bounding box center [30, 182] width 20 height 20
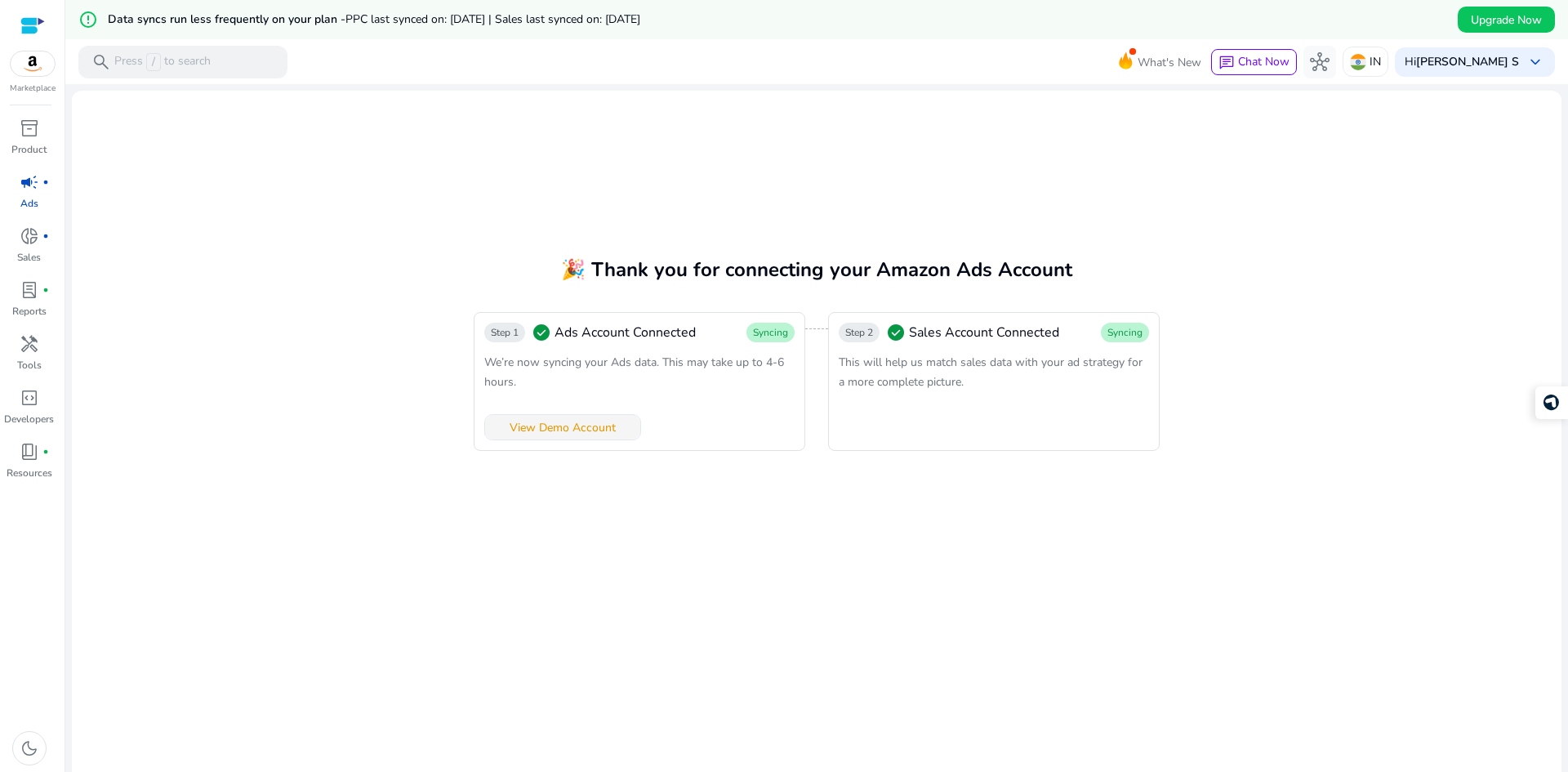
click at [614, 424] on span at bounding box center [563, 427] width 156 height 39
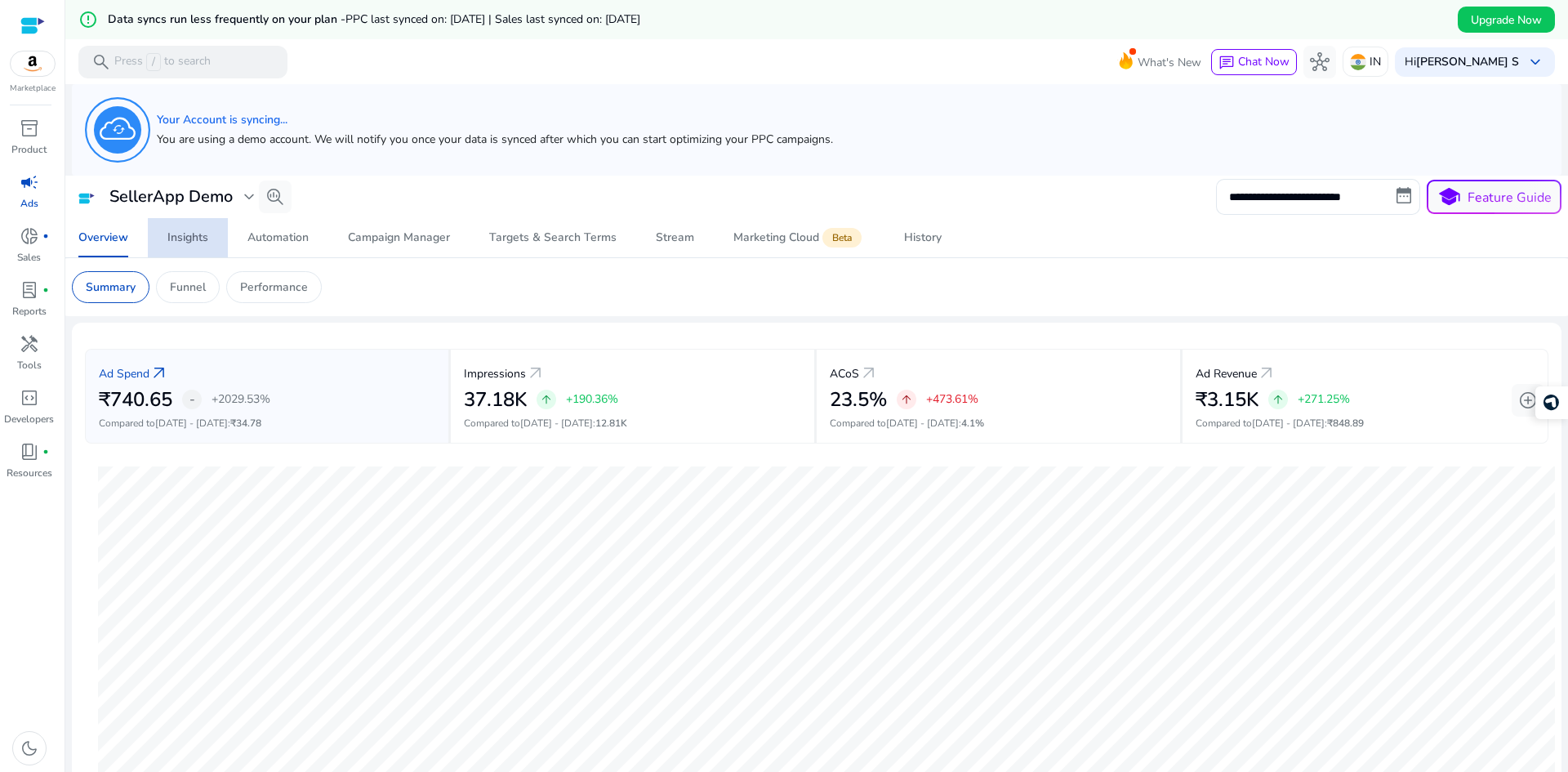
click at [184, 236] on div "Insights" at bounding box center [187, 238] width 40 height 12
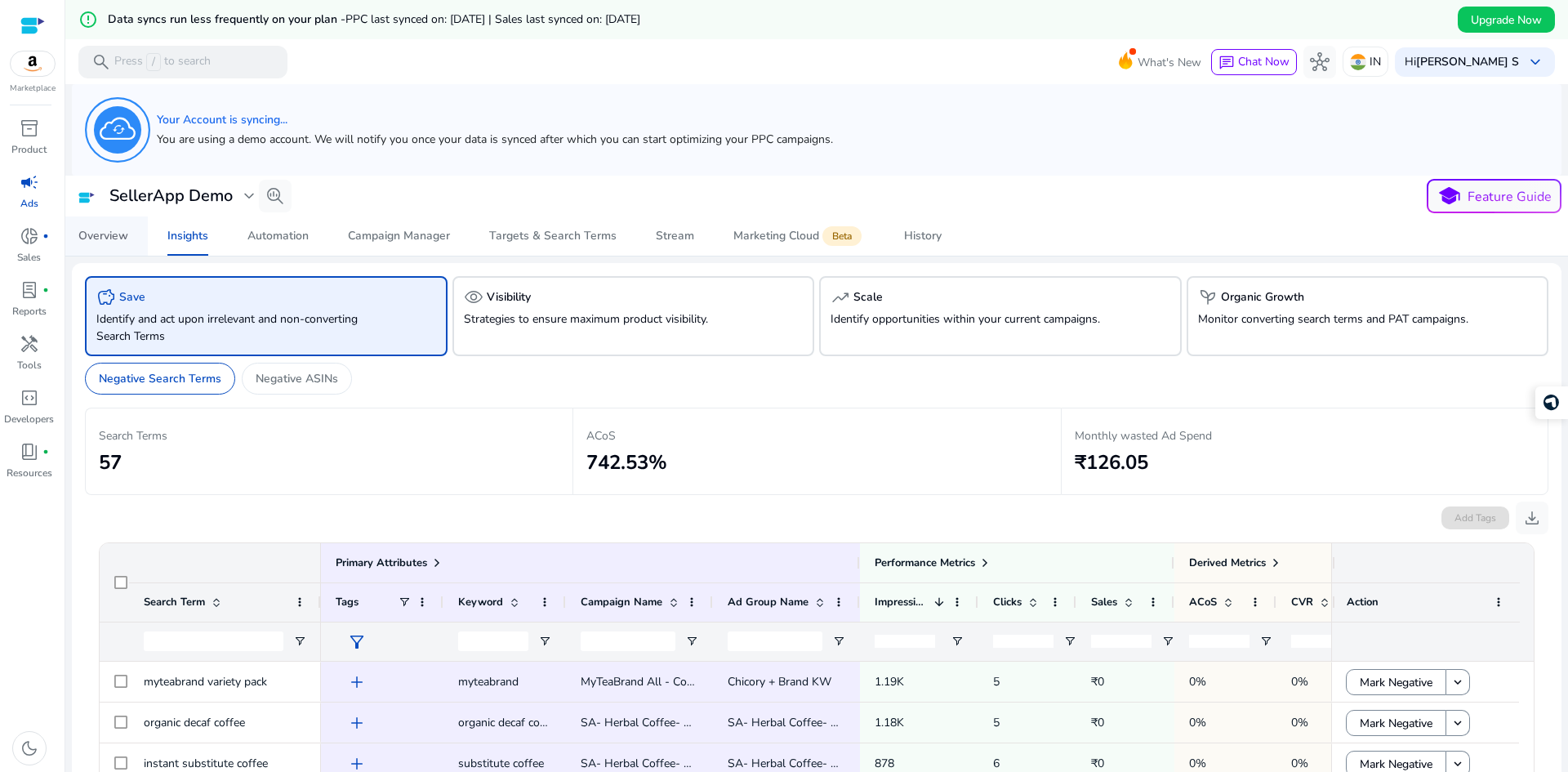
click at [100, 233] on div "Overview" at bounding box center [103, 236] width 50 height 12
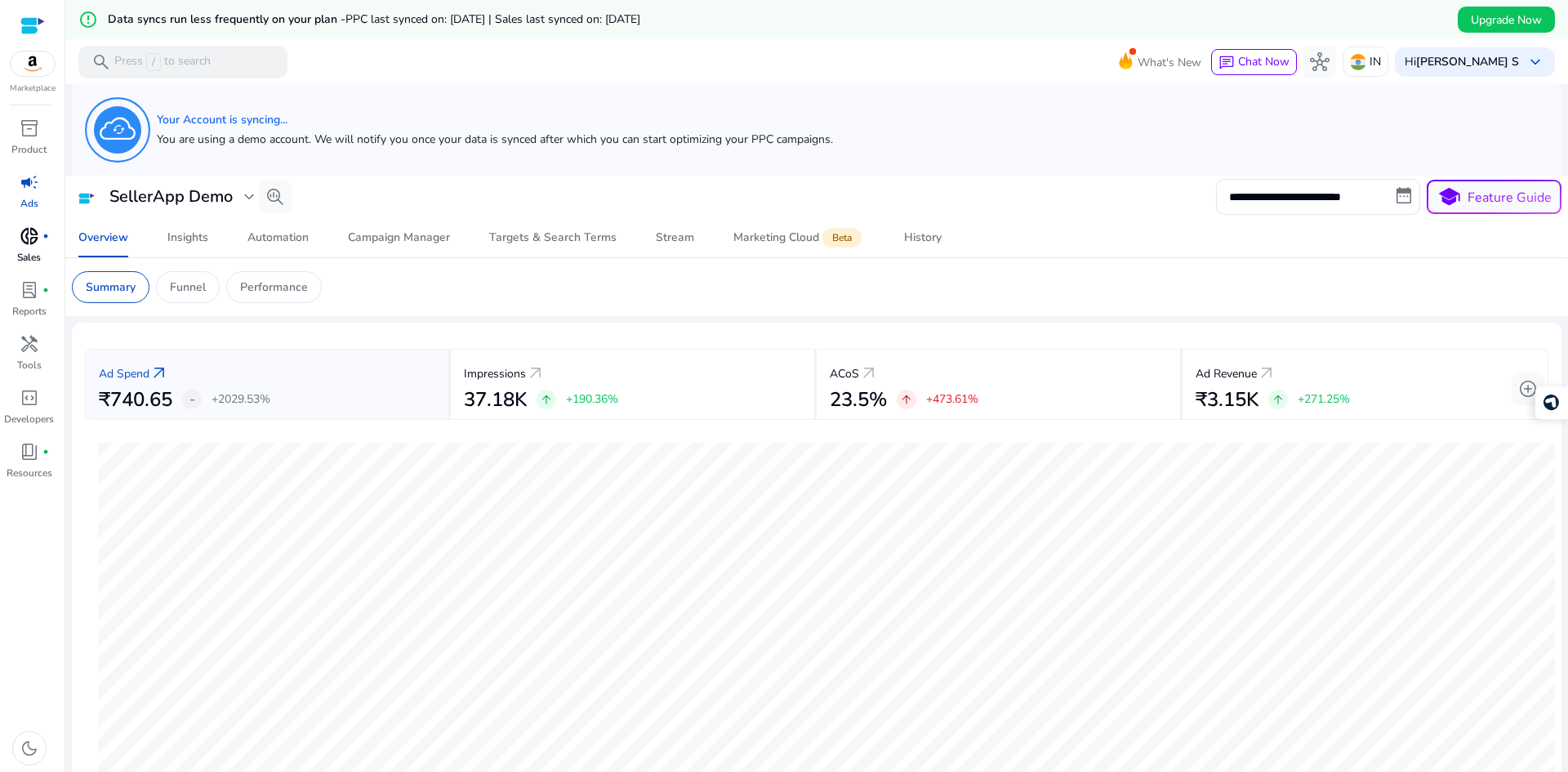
click at [27, 246] on span "donut_small" at bounding box center [30, 236] width 20 height 20
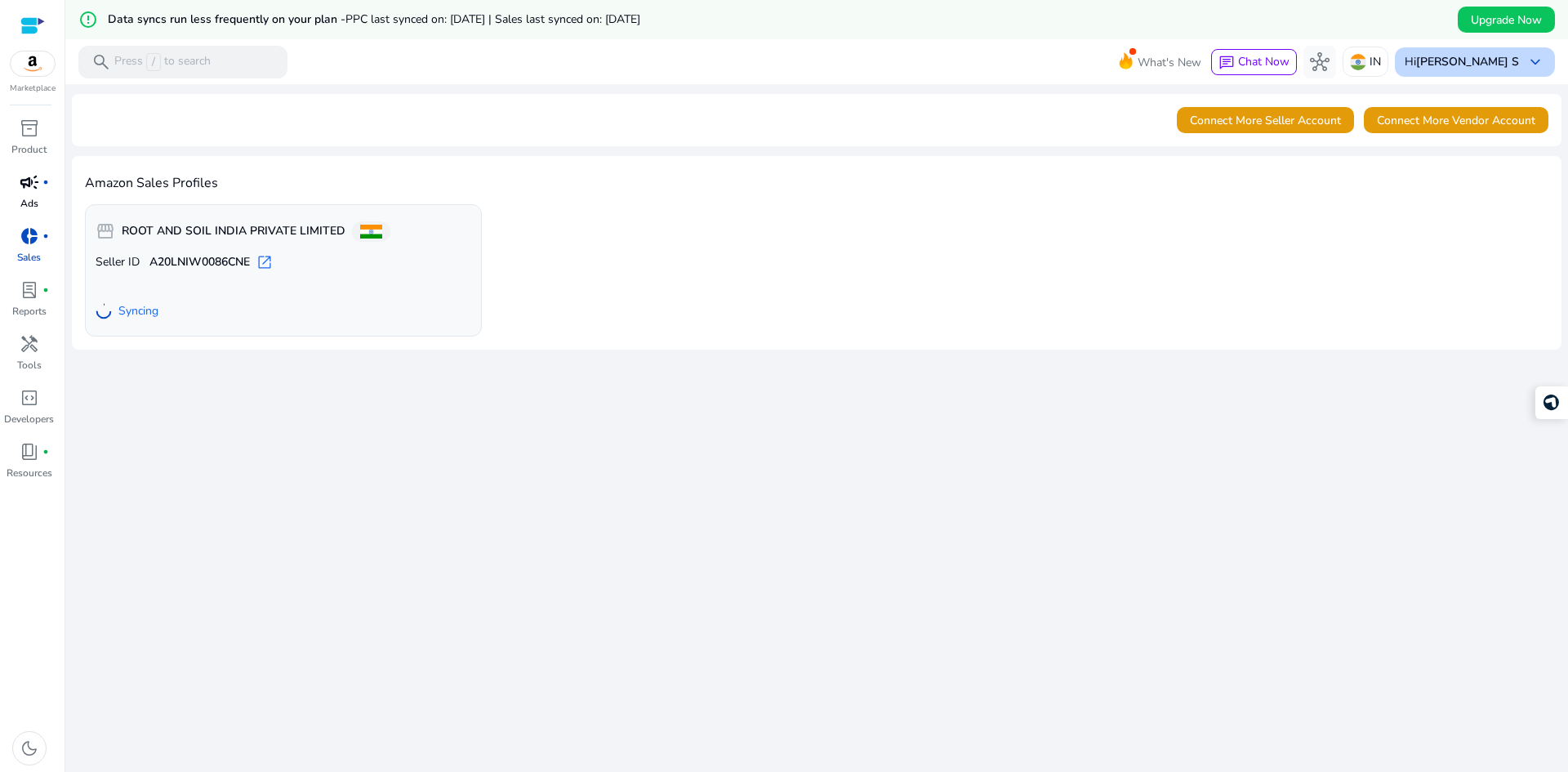
click at [1492, 67] on b "[PERSON_NAME] S" at bounding box center [1468, 62] width 103 height 16
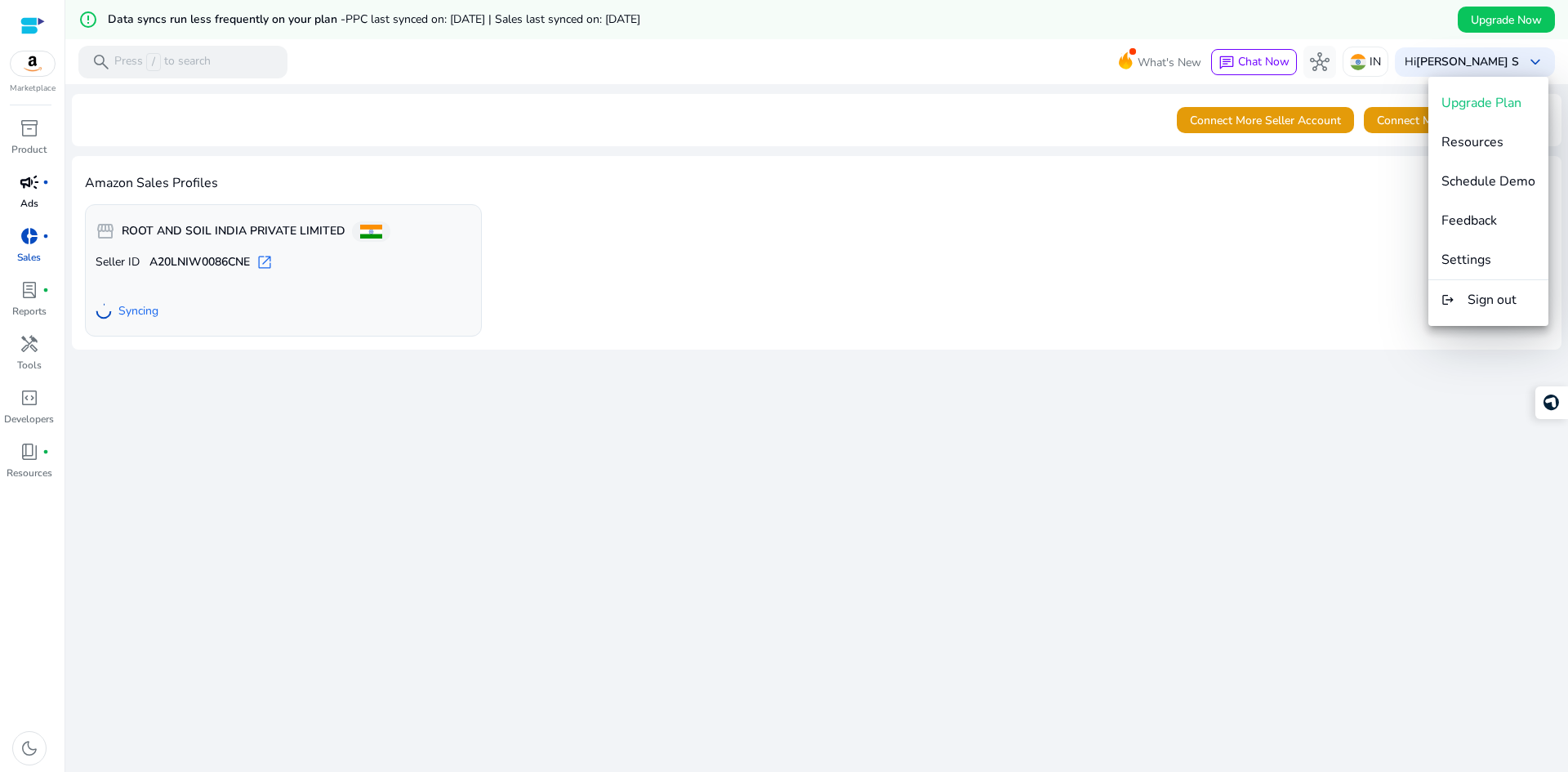
click at [781, 601] on div at bounding box center [784, 386] width 1568 height 772
